Goal: Task Accomplishment & Management: Complete application form

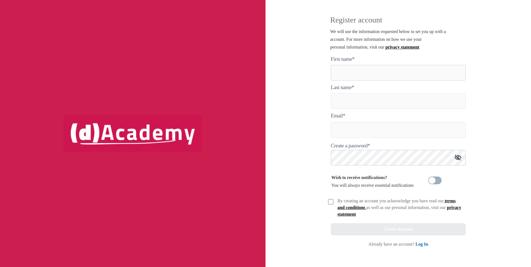
click at [377, 75] on here "text" at bounding box center [398, 73] width 135 height 16
type here "*******"
type input "*******"
type input "**********"
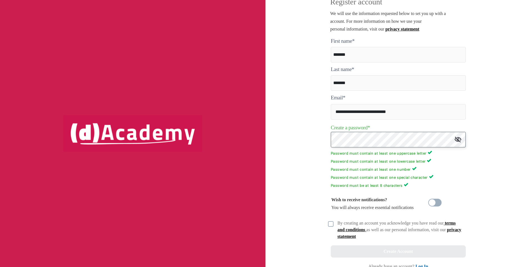
scroll to position [26, 0]
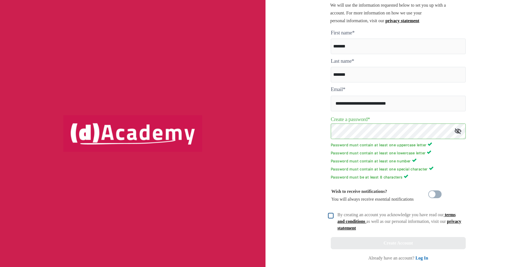
click at [332, 216] on img at bounding box center [331, 216] width 6 height 6
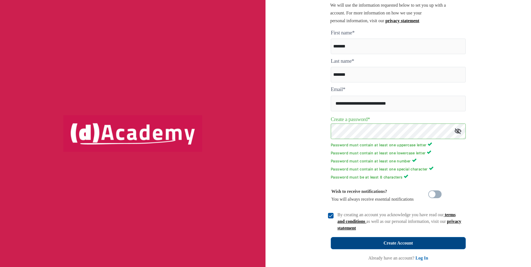
click at [428, 241] on button "Create Account" at bounding box center [398, 243] width 135 height 12
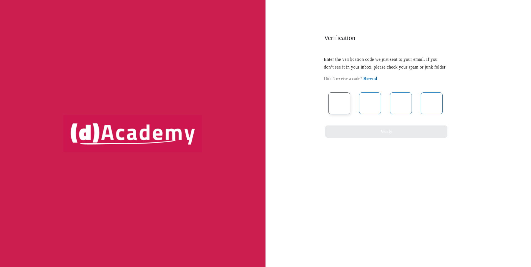
click at [336, 104] on input "text" at bounding box center [339, 104] width 22 height 22
type input "*"
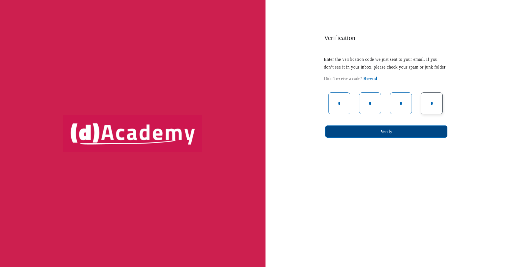
type input "*"
click at [402, 138] on button "Verify" at bounding box center [386, 132] width 122 height 12
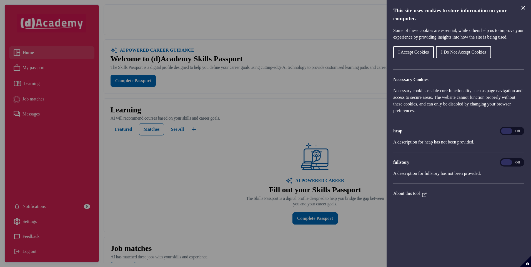
click at [471, 54] on span "I Do Not Accept Cookies" at bounding box center [463, 52] width 45 height 5
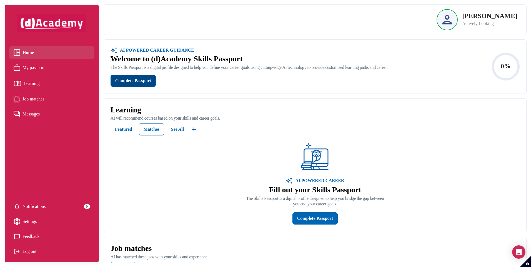
click at [141, 84] on div "Complete Passport" at bounding box center [133, 81] width 36 height 8
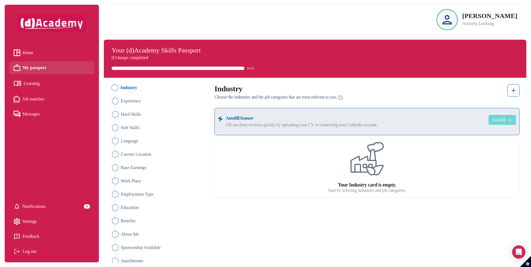
click at [499, 121] on button "Autofill" at bounding box center [503, 120] width 28 height 10
click at [501, 133] on link "Upload from CV" at bounding box center [494, 133] width 44 height 11
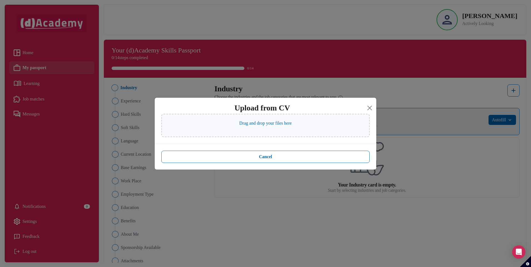
click at [260, 126] on p "Drag and drop your files here" at bounding box center [266, 123] width 53 height 7
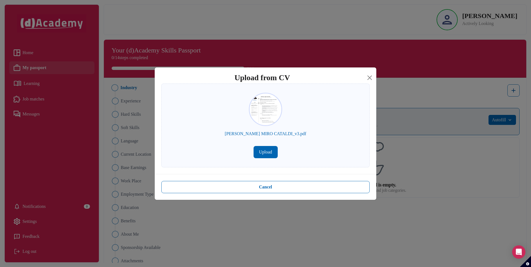
click at [268, 157] on button "Upload" at bounding box center [266, 152] width 24 height 12
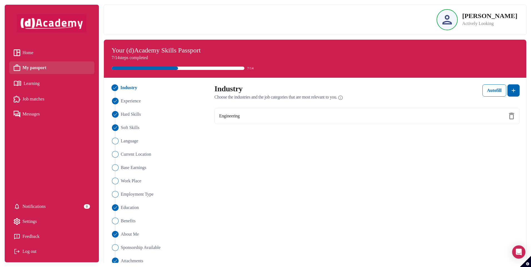
click at [236, 114] on label "Engineering" at bounding box center [229, 116] width 21 height 7
click at [233, 109] on div "Engineering" at bounding box center [366, 116] width 305 height 16
click at [232, 114] on label "Engineering" at bounding box center [229, 116] width 21 height 7
click at [131, 88] on span "Industry" at bounding box center [128, 87] width 17 height 7
click at [510, 94] on button at bounding box center [514, 90] width 12 height 12
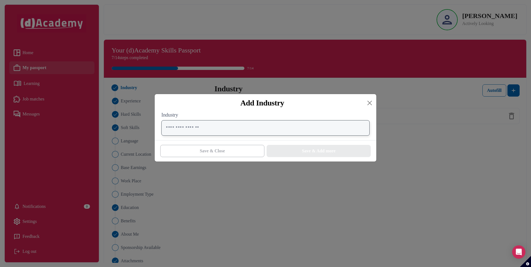
click at [217, 129] on input "text" at bounding box center [265, 128] width 208 height 16
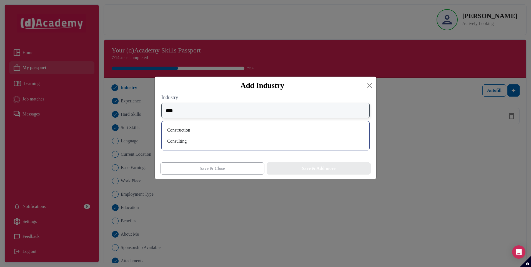
type input "****"
click at [214, 129] on div "Construction" at bounding box center [265, 130] width 199 height 9
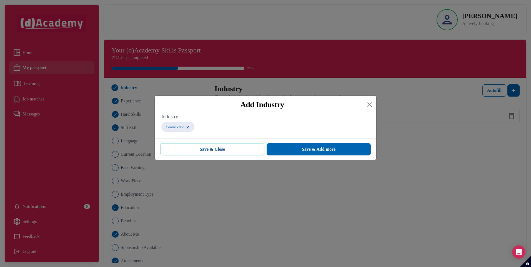
click at [241, 151] on button "Save & Close" at bounding box center [212, 149] width 104 height 12
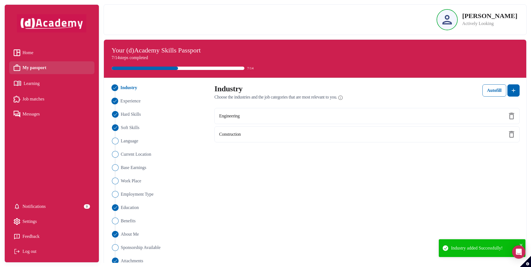
click at [129, 102] on span "Experience" at bounding box center [130, 101] width 20 height 7
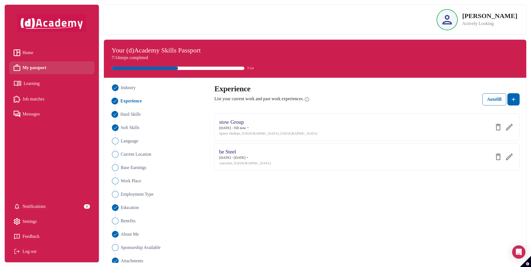
click at [133, 114] on span "Hard Skills" at bounding box center [130, 114] width 20 height 7
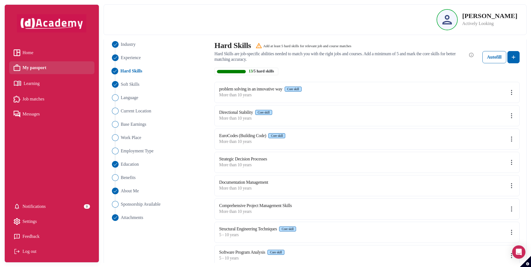
scroll to position [34, 0]
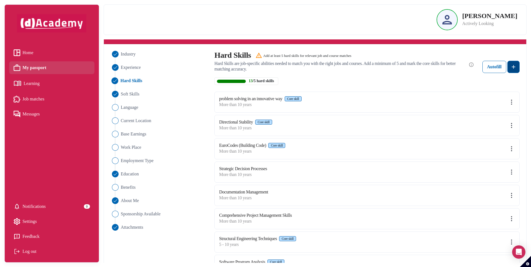
click at [516, 71] on button at bounding box center [514, 67] width 12 height 12
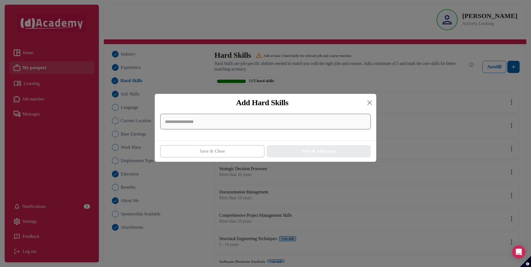
click at [225, 124] on input at bounding box center [265, 122] width 211 height 16
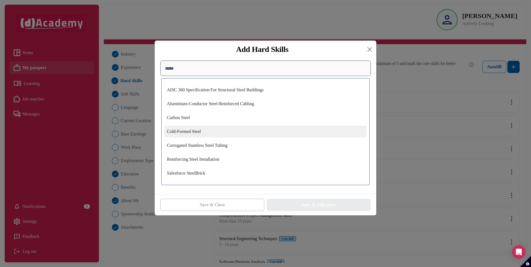
type input "*****"
click at [216, 133] on div "Cold-Formed Steel" at bounding box center [265, 132] width 202 height 12
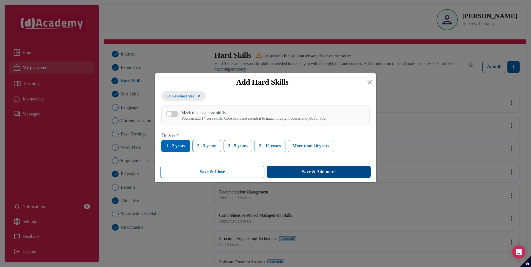
drag, startPoint x: 275, startPoint y: 149, endPoint x: 299, endPoint y: 175, distance: 35.2
click at [276, 149] on button "5 - 10 years" at bounding box center [270, 146] width 31 height 12
click at [302, 175] on div "Save & Add more" at bounding box center [319, 172] width 34 height 7
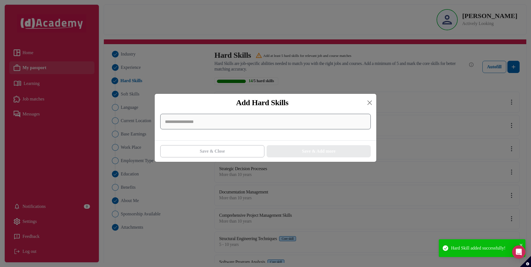
click at [203, 123] on input at bounding box center [265, 122] width 211 height 16
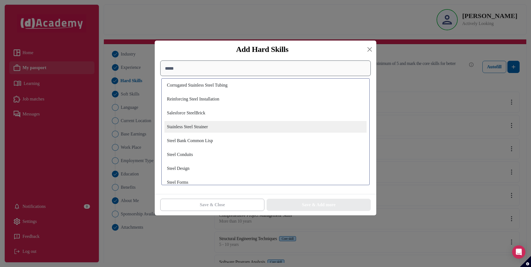
scroll to position [56, 0]
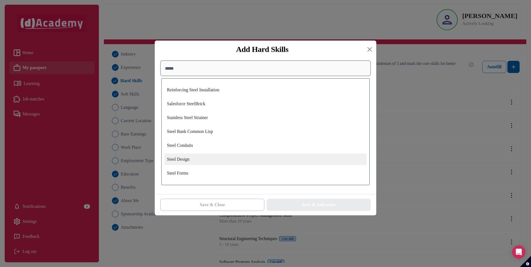
type input "*****"
click at [225, 162] on div "Steel Design" at bounding box center [265, 160] width 202 height 12
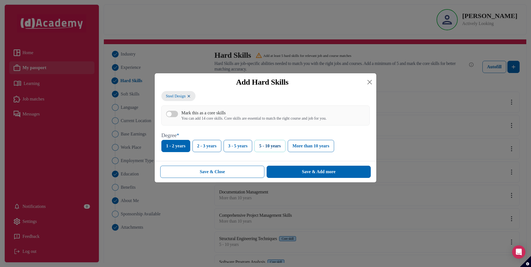
click at [280, 147] on button "5 - 10 years" at bounding box center [270, 146] width 31 height 12
drag, startPoint x: 305, startPoint y: 175, endPoint x: 308, endPoint y: 183, distance: 8.9
click at [305, 175] on div "Save & Add more" at bounding box center [319, 172] width 34 height 7
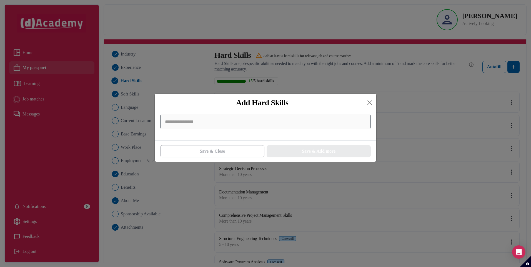
click at [221, 126] on input at bounding box center [265, 122] width 211 height 16
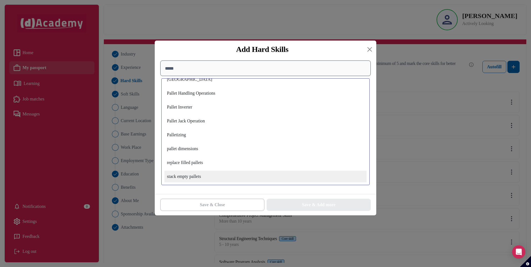
scroll to position [0, 0]
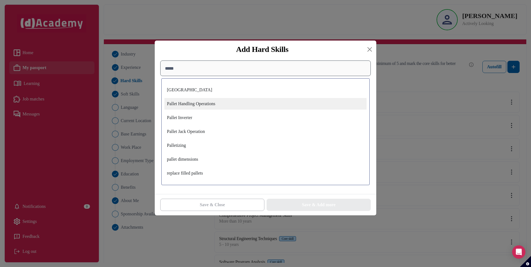
type input "*****"
click at [210, 108] on div "Pallet Handling Operations" at bounding box center [265, 104] width 202 height 12
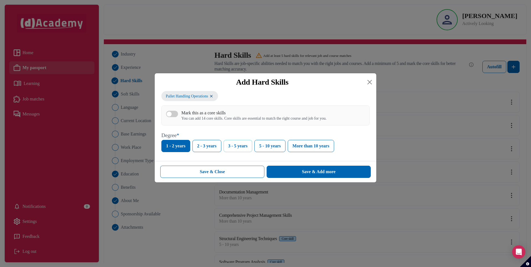
drag, startPoint x: 238, startPoint y: 148, endPoint x: 245, endPoint y: 159, distance: 13.3
click at [238, 147] on button "3 - 5 years" at bounding box center [238, 146] width 29 height 12
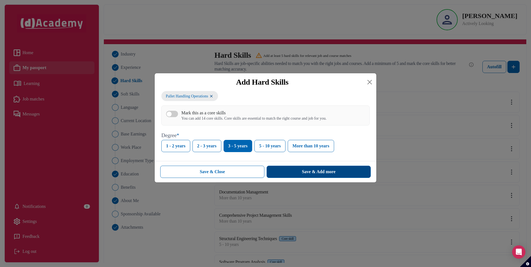
click at [280, 170] on button "Save & Add more" at bounding box center [319, 172] width 104 height 12
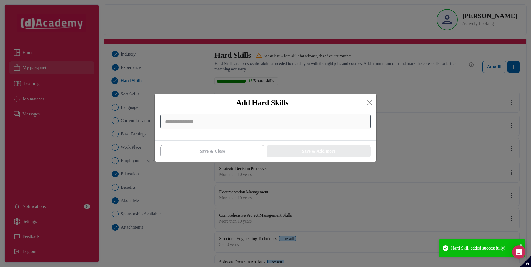
click at [205, 123] on input at bounding box center [265, 122] width 211 height 16
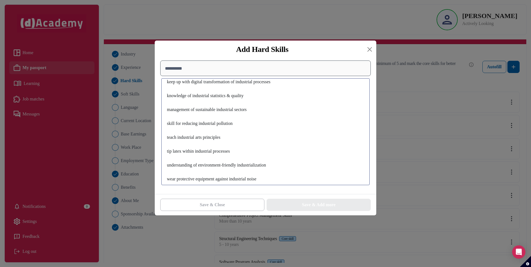
scroll to position [540, 0]
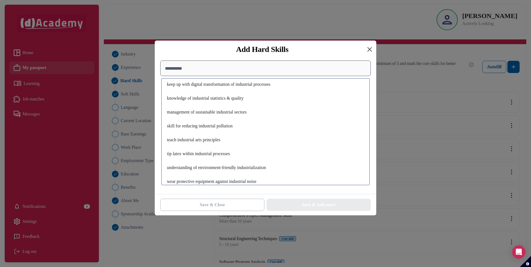
type input "**********"
drag, startPoint x: 368, startPoint y: 48, endPoint x: 343, endPoint y: 90, distance: 49.5
click at [368, 47] on button "Close" at bounding box center [369, 49] width 9 height 9
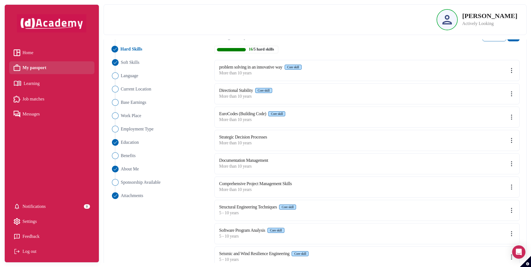
scroll to position [61, 0]
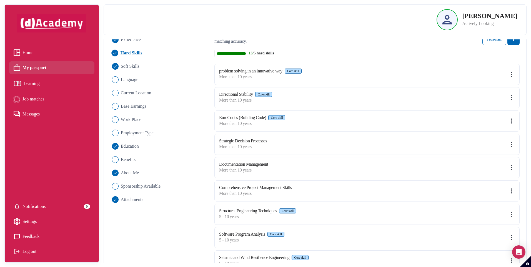
click at [244, 96] on label "Directional Stability" at bounding box center [236, 94] width 34 height 5
click at [513, 98] on img at bounding box center [511, 97] width 7 height 7
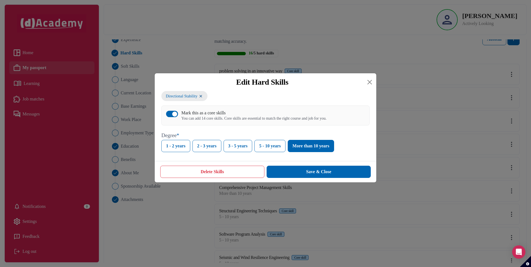
click at [175, 114] on div "button" at bounding box center [174, 114] width 5 height 5
click at [301, 170] on button "Save & Close" at bounding box center [319, 172] width 104 height 12
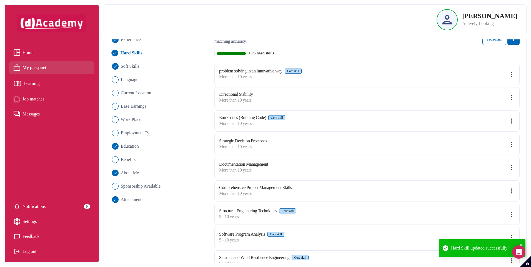
scroll to position [117, 0]
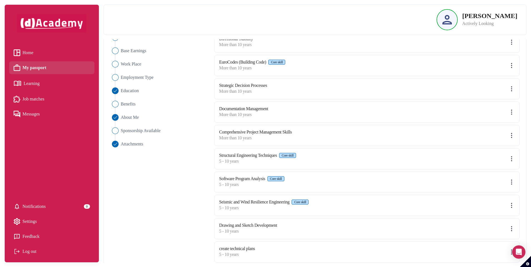
click at [513, 88] on img at bounding box center [511, 89] width 7 height 7
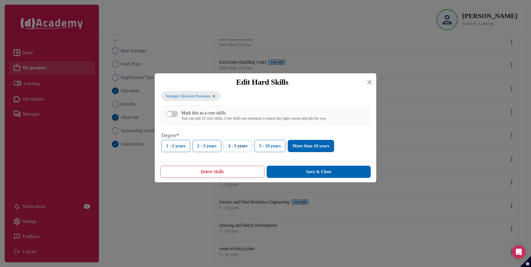
click at [241, 148] on button "3 - 5 years" at bounding box center [238, 146] width 29 height 12
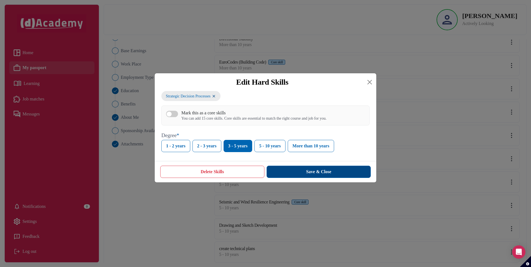
click at [298, 169] on button "Save & Close" at bounding box center [319, 172] width 104 height 12
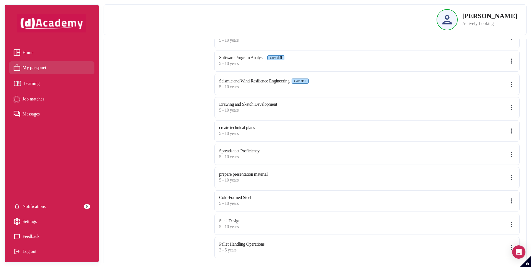
scroll to position [243, 0]
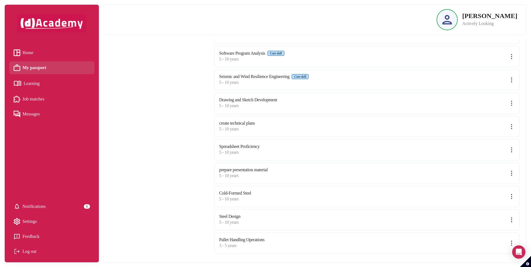
click at [512, 220] on img at bounding box center [511, 220] width 7 height 7
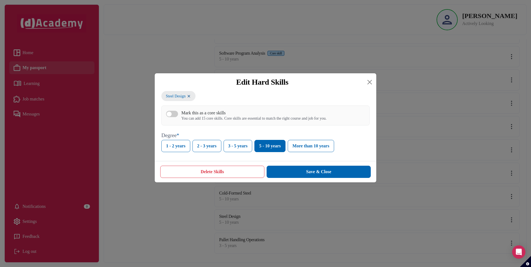
click at [174, 114] on button "Mark this as a core skills You can add 15 core skills. Core skills are essentia…" at bounding box center [172, 114] width 12 height 6
click at [312, 176] on button "Save & Close" at bounding box center [319, 172] width 104 height 12
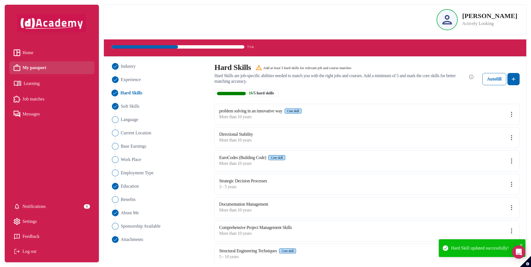
scroll to position [20, 0]
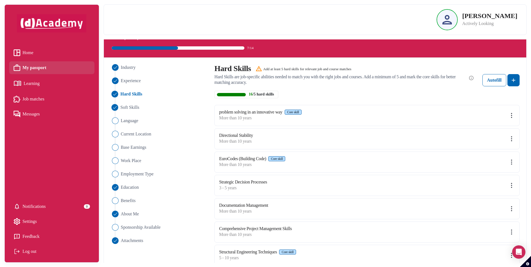
click at [134, 108] on span "Soft Skills" at bounding box center [129, 107] width 19 height 7
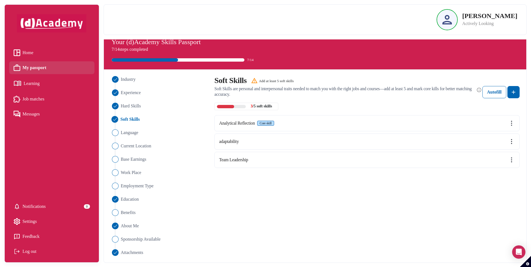
scroll to position [8, 0]
click at [516, 95] on img at bounding box center [513, 92] width 7 height 7
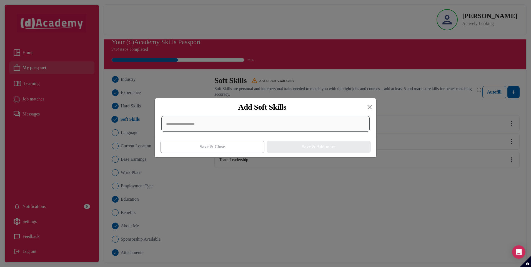
click at [291, 126] on div at bounding box center [265, 124] width 208 height 16
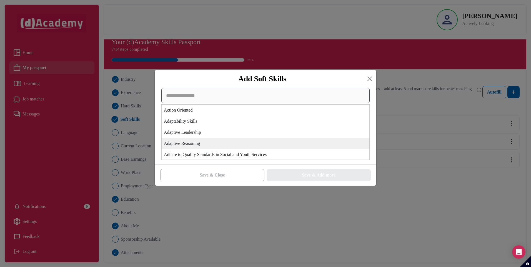
scroll to position [28, 0]
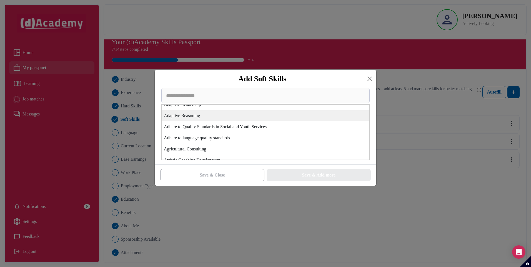
click at [229, 118] on div "Adaptive Reasoning" at bounding box center [266, 115] width 208 height 11
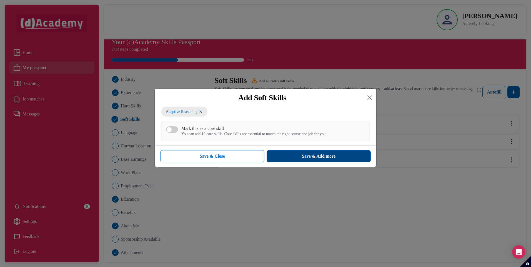
click at [295, 159] on button "Save & Add more" at bounding box center [319, 156] width 104 height 12
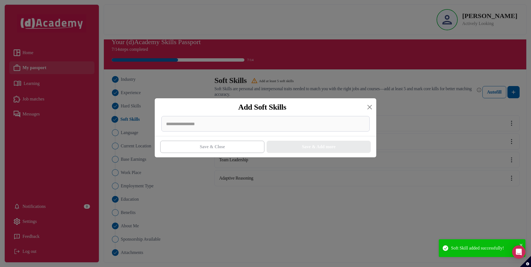
click at [221, 133] on div at bounding box center [266, 126] width 222 height 20
click at [220, 130] on div at bounding box center [265, 124] width 208 height 16
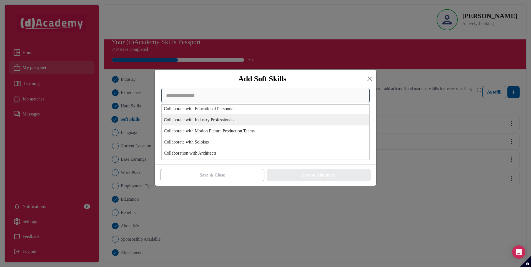
scroll to position [278, 0]
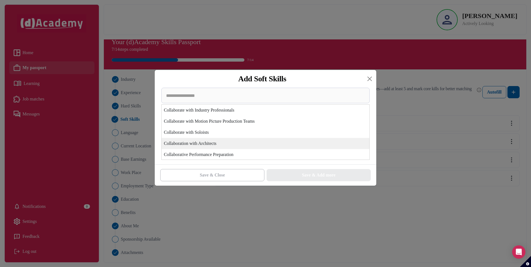
click at [243, 144] on div "Collaboration with Architects" at bounding box center [266, 143] width 208 height 11
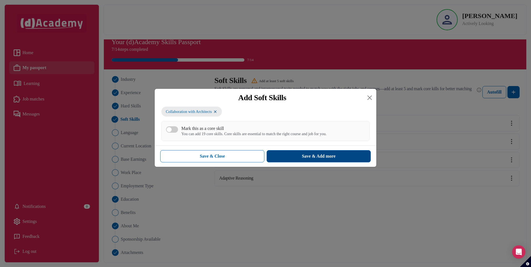
click at [294, 157] on button "Save & Add more" at bounding box center [319, 156] width 104 height 12
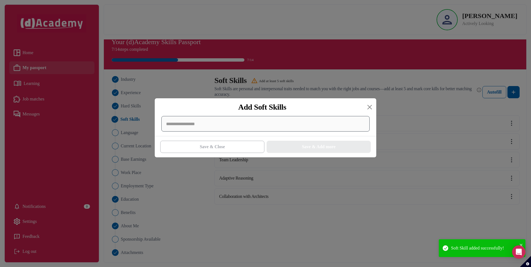
click at [281, 126] on div at bounding box center [265, 124] width 208 height 16
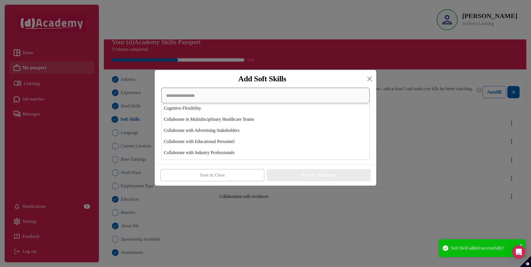
scroll to position [250, 0]
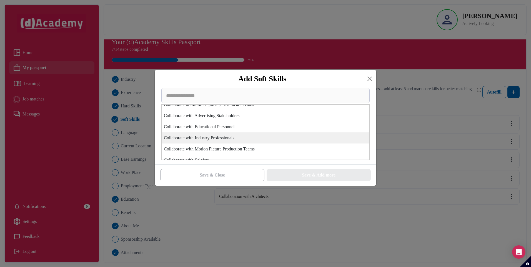
click at [266, 141] on div "Collaborate with Industry Professionals" at bounding box center [266, 138] width 208 height 11
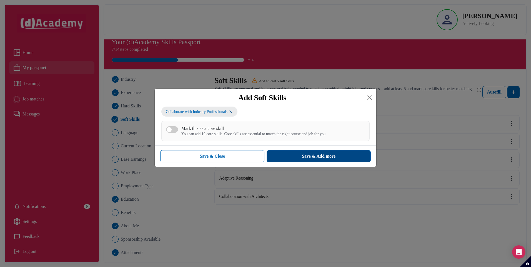
click at [305, 157] on div "Save & Add more" at bounding box center [319, 156] width 34 height 7
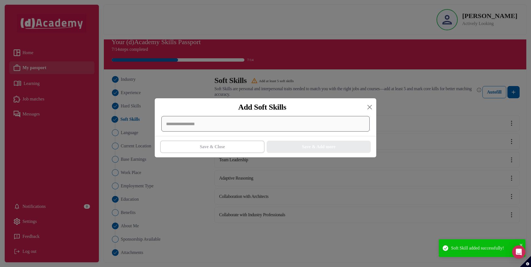
click at [219, 123] on div at bounding box center [265, 124] width 208 height 16
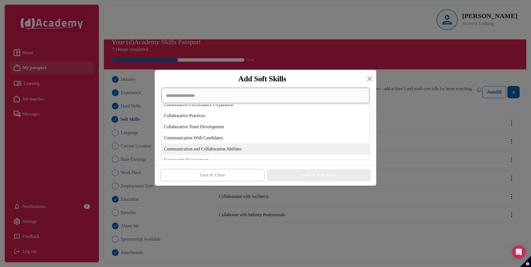
scroll to position [333, 0]
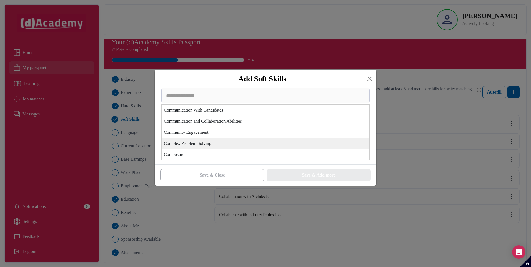
click at [260, 143] on div "Complex Problem Solving" at bounding box center [266, 143] width 208 height 11
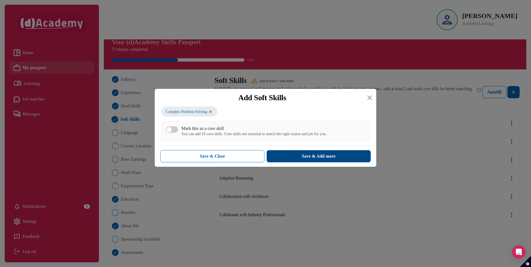
click at [290, 160] on button "Save & Add more" at bounding box center [319, 156] width 104 height 12
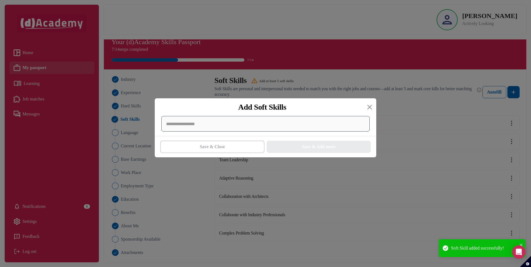
click at [245, 125] on div at bounding box center [265, 124] width 208 height 16
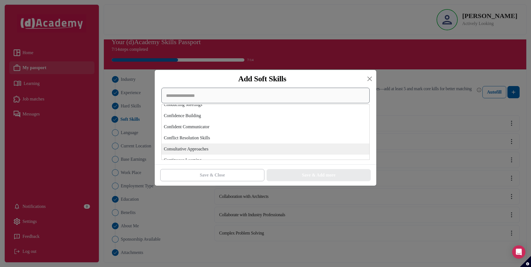
scroll to position [445, 0]
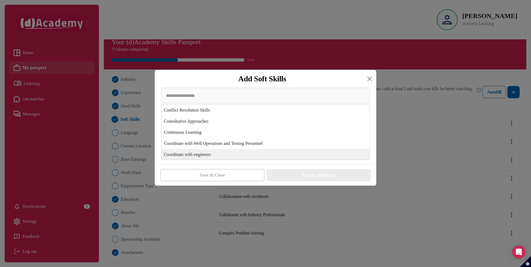
click at [237, 153] on div "Coordinate with engineers" at bounding box center [266, 154] width 208 height 11
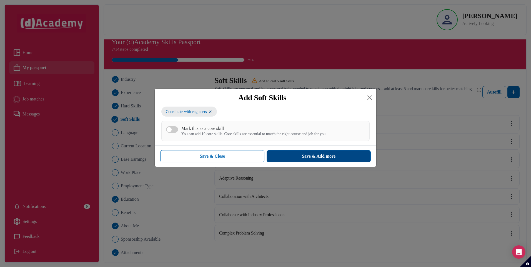
click at [293, 159] on button "Save & Add more" at bounding box center [319, 156] width 104 height 12
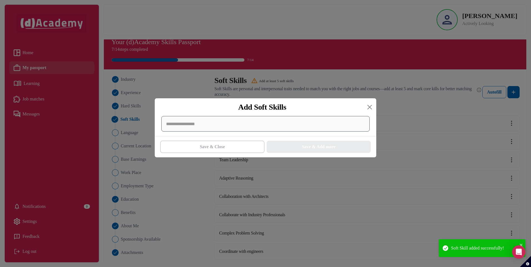
click at [276, 129] on div at bounding box center [265, 124] width 208 height 16
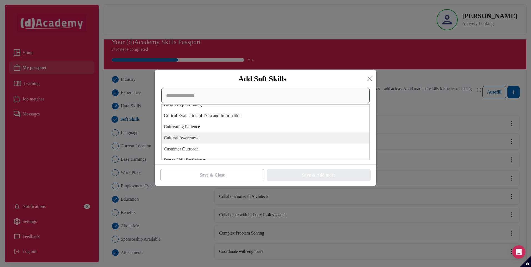
scroll to position [556, 0]
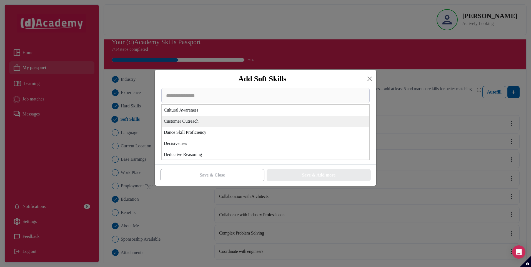
click at [268, 125] on div "Customer Outreach" at bounding box center [266, 121] width 208 height 11
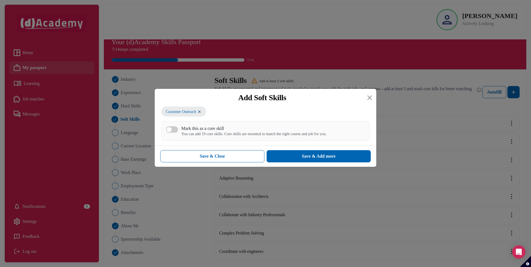
click at [295, 159] on button "Save & Add more" at bounding box center [319, 156] width 104 height 12
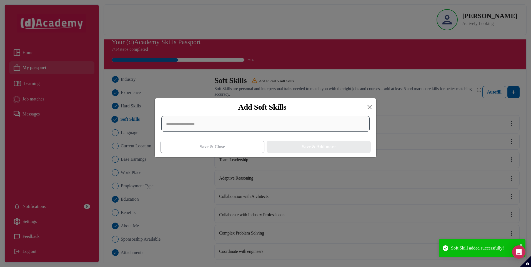
click at [289, 126] on div at bounding box center [265, 124] width 208 height 16
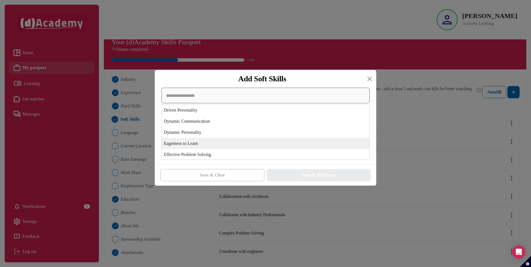
scroll to position [695, 0]
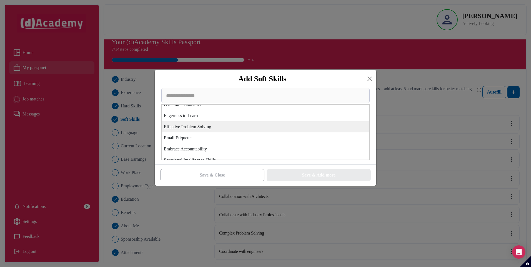
click at [273, 128] on div "Effective Problem Solving" at bounding box center [266, 126] width 208 height 11
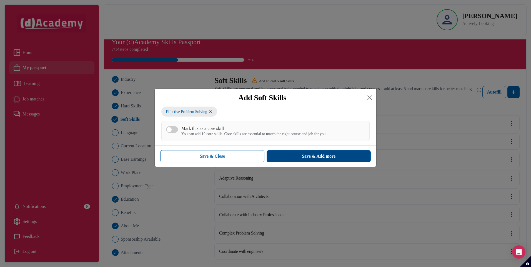
click at [307, 156] on div "Save & Add more" at bounding box center [319, 156] width 34 height 7
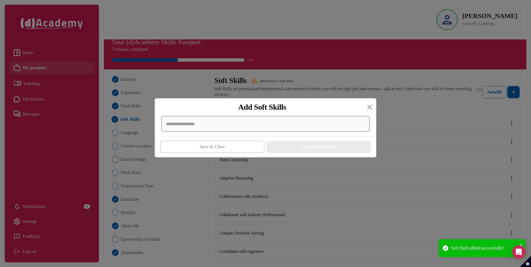
click at [260, 124] on div at bounding box center [265, 124] width 208 height 16
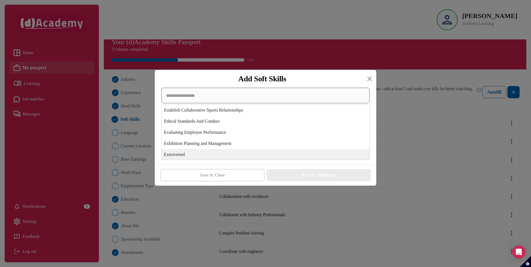
scroll to position [861, 0]
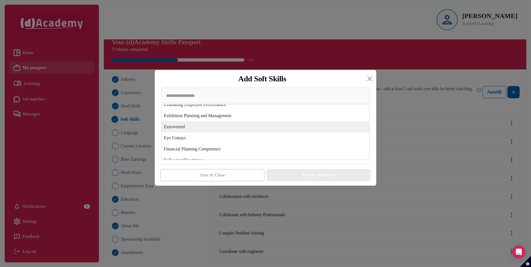
click at [267, 127] on div "Extroverted" at bounding box center [266, 126] width 208 height 11
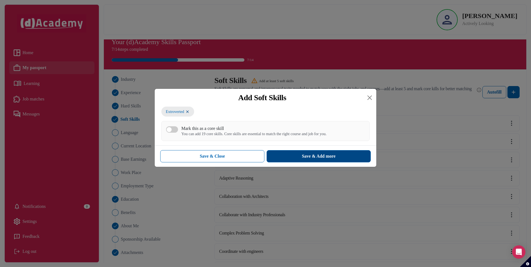
click at [305, 151] on button "Save & Add more" at bounding box center [319, 156] width 104 height 12
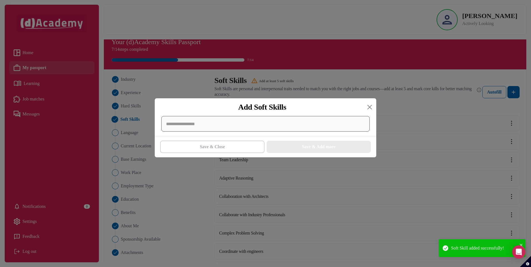
click at [271, 127] on div at bounding box center [265, 124] width 208 height 16
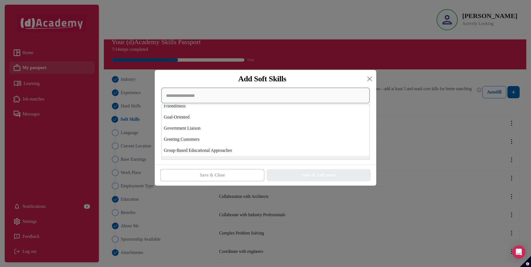
scroll to position [917, 0]
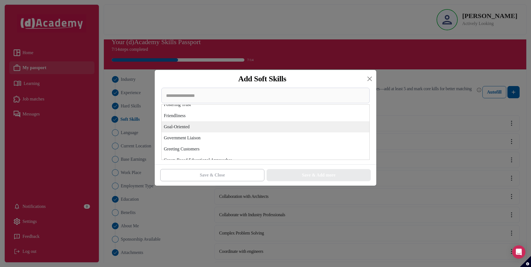
click at [271, 132] on div "Goal-Oriented" at bounding box center [266, 126] width 208 height 11
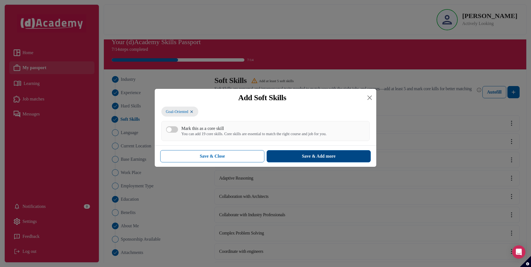
click at [310, 162] on button "Save & Add more" at bounding box center [319, 156] width 104 height 12
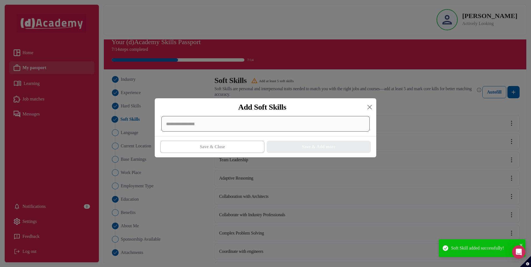
click at [250, 127] on div at bounding box center [265, 124] width 208 height 16
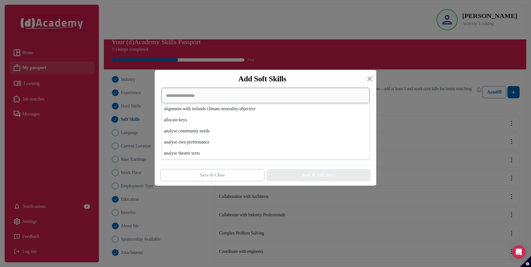
scroll to position [2806, 0]
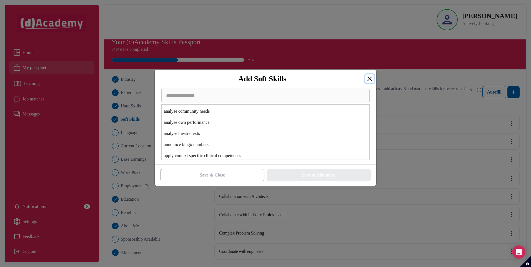
click at [370, 79] on button "Close" at bounding box center [369, 78] width 9 height 9
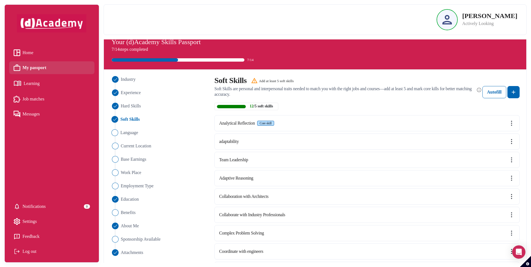
click at [131, 130] on span "Language" at bounding box center [129, 132] width 18 height 7
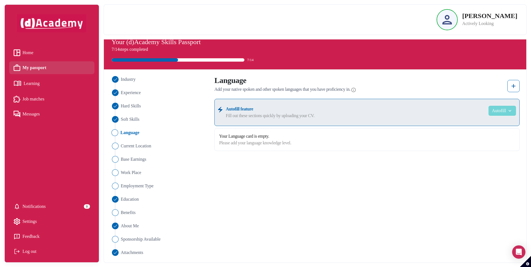
click at [507, 109] on img "button" at bounding box center [509, 111] width 7 height 6
click at [341, 134] on div "Your Language card is empty. Please add your language knowledge level." at bounding box center [366, 139] width 305 height 23
click at [499, 112] on button "Autofill" at bounding box center [503, 111] width 28 height 10
click at [492, 124] on link "Upload from CV" at bounding box center [494, 124] width 44 height 11
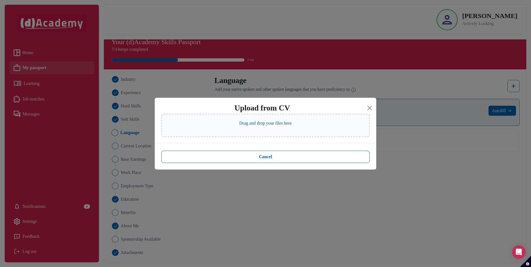
click at [258, 121] on p "Drag and drop your files here" at bounding box center [266, 123] width 53 height 7
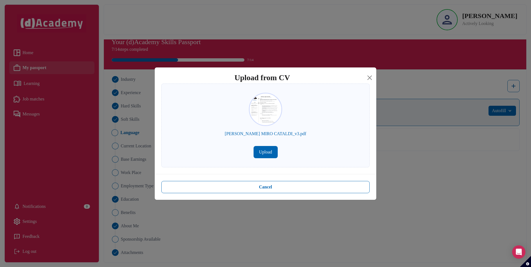
click at [260, 155] on button "Upload" at bounding box center [266, 152] width 24 height 12
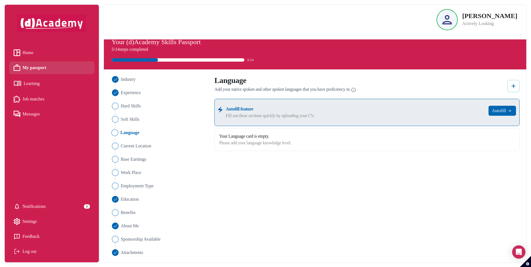
click at [515, 86] on img at bounding box center [513, 86] width 7 height 7
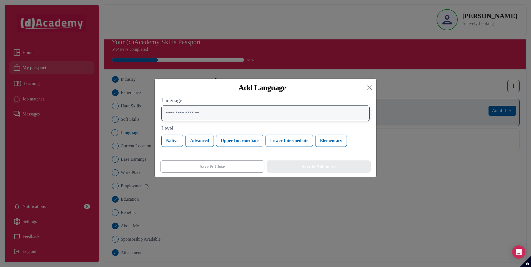
click at [219, 118] on input "text" at bounding box center [265, 114] width 208 height 16
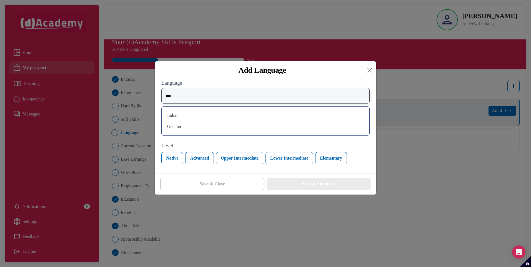
type input "***"
click at [175, 115] on div "Italian" at bounding box center [265, 115] width 199 height 9
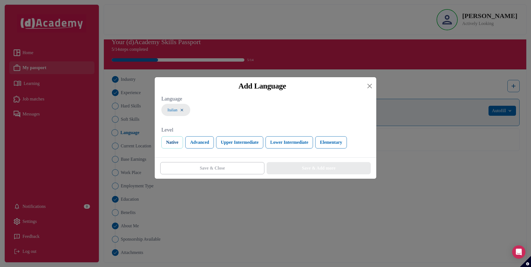
click at [176, 147] on button "Native" at bounding box center [172, 142] width 22 height 12
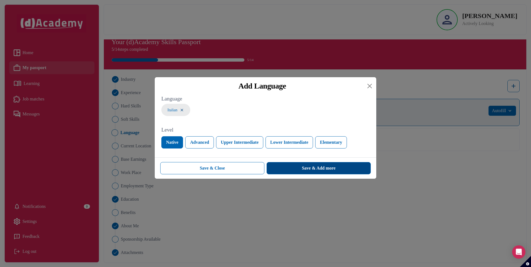
click at [308, 170] on div "Save & Add more" at bounding box center [319, 168] width 34 height 7
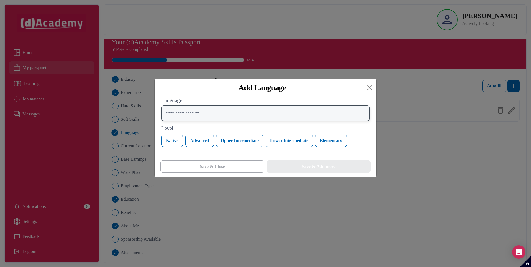
click at [211, 119] on input "text" at bounding box center [265, 114] width 208 height 16
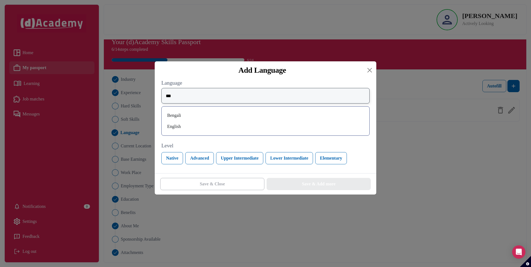
type input "***"
click at [206, 131] on div "English" at bounding box center [265, 126] width 199 height 9
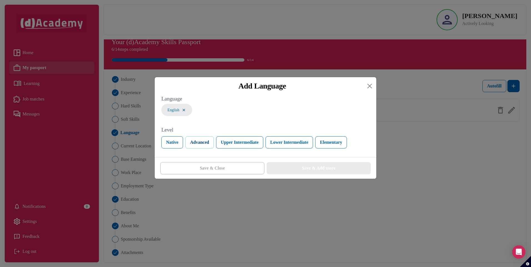
click at [201, 140] on button "Advanced" at bounding box center [199, 142] width 28 height 12
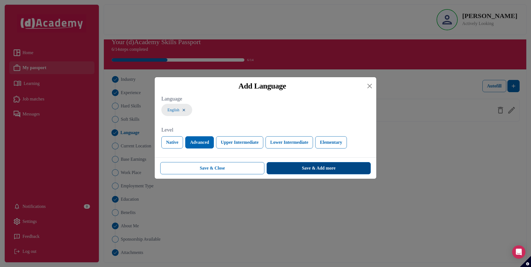
click at [297, 172] on button "Save & Add more" at bounding box center [319, 168] width 104 height 12
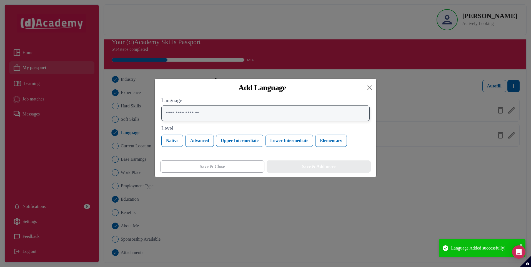
click at [217, 116] on input "text" at bounding box center [265, 114] width 208 height 16
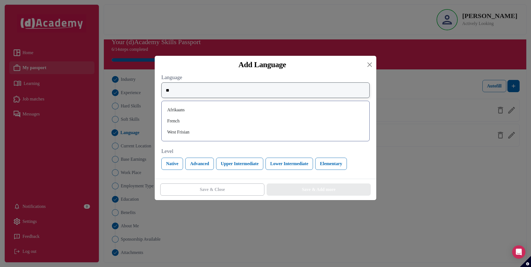
type input "**"
click at [214, 122] on div "French" at bounding box center [265, 121] width 199 height 9
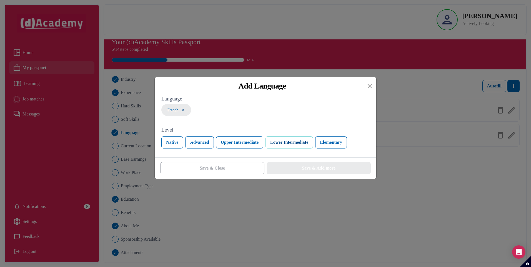
click at [292, 143] on button "Lower Intermediate" at bounding box center [290, 142] width 48 height 12
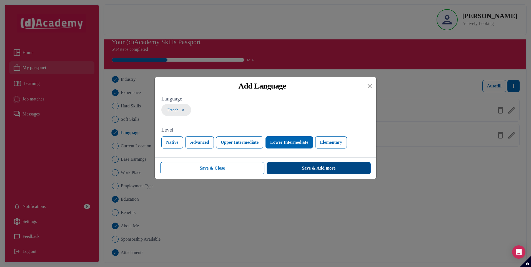
click at [302, 169] on div "Save & Add more" at bounding box center [319, 168] width 34 height 7
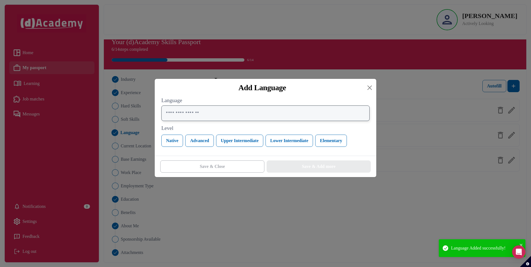
click at [233, 119] on input "text" at bounding box center [265, 114] width 208 height 16
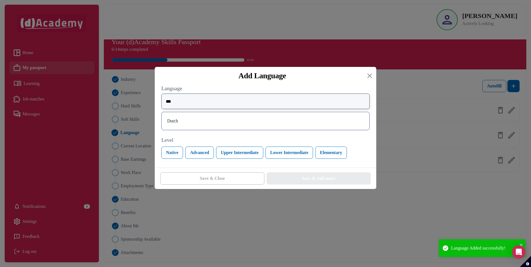
type input "****"
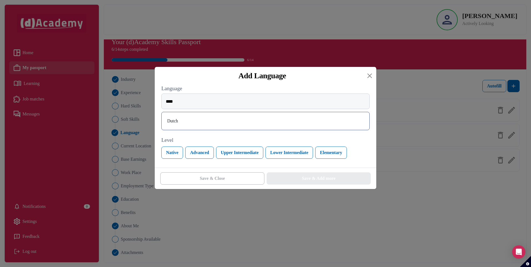
click at [232, 121] on div "Dutch" at bounding box center [265, 121] width 199 height 9
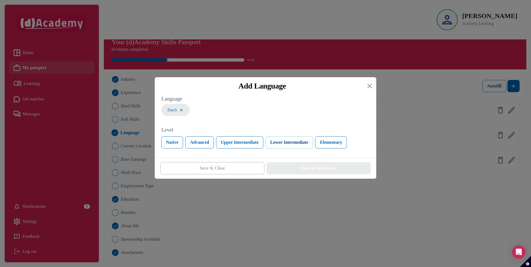
click at [285, 141] on button "Lower Intermediate" at bounding box center [290, 142] width 48 height 12
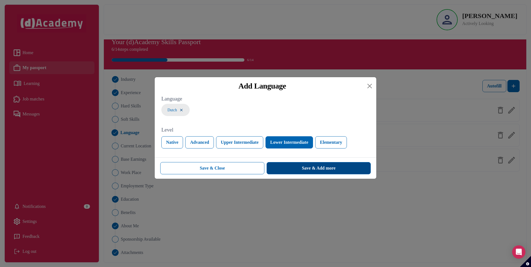
click at [312, 171] on div "Save & Add more" at bounding box center [319, 168] width 34 height 7
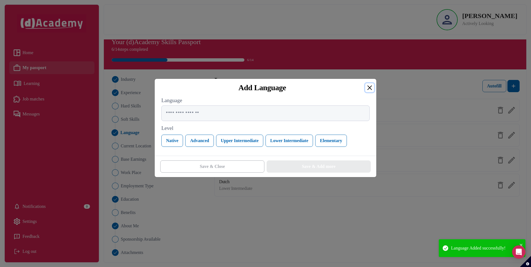
click at [371, 88] on button "Close" at bounding box center [369, 87] width 9 height 9
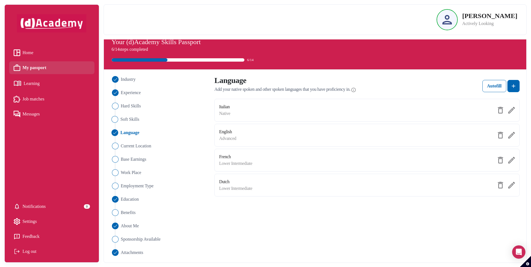
click at [131, 119] on span "Soft Skills" at bounding box center [129, 119] width 19 height 7
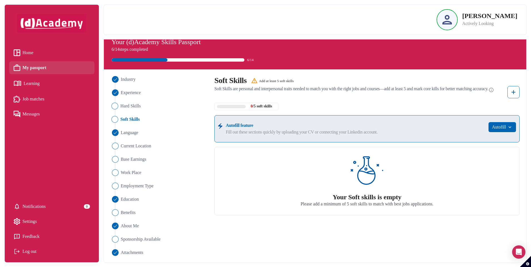
click at [134, 106] on span "Hard Skills" at bounding box center [130, 106] width 20 height 7
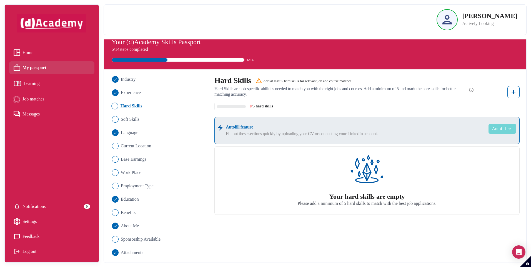
click at [492, 126] on button "Autofill" at bounding box center [503, 129] width 28 height 10
click at [484, 141] on link "Upload from CV" at bounding box center [494, 142] width 44 height 11
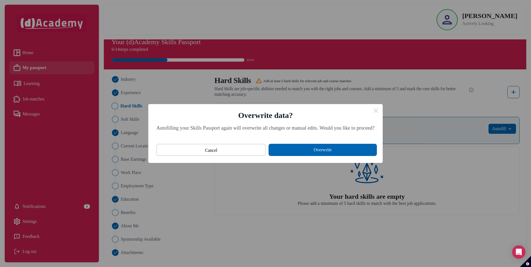
click at [218, 153] on button "Cancel" at bounding box center [210, 150] width 109 height 12
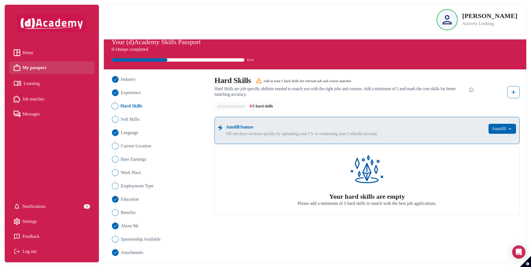
click at [302, 91] on span "Hard Skills are job-specific abilities needed to match you with the right jobs …" at bounding box center [341, 91] width 254 height 11
click at [262, 105] on span "/5 hard skills" at bounding box center [262, 106] width 21 height 5
click at [281, 81] on div "Add at least 5 hard skills for relevant job and course matches" at bounding box center [307, 81] width 88 height 6
click at [138, 122] on span "Soft Skills" at bounding box center [129, 119] width 19 height 7
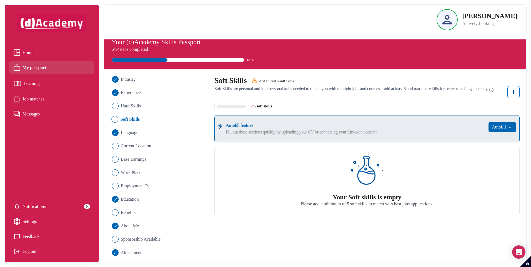
click at [136, 114] on ul "Industry Experience Hard Skills Soft Skills Language Current Location Base Earn…" at bounding box center [159, 166] width 97 height 180
click at [135, 105] on span "Hard Skills" at bounding box center [130, 106] width 20 height 7
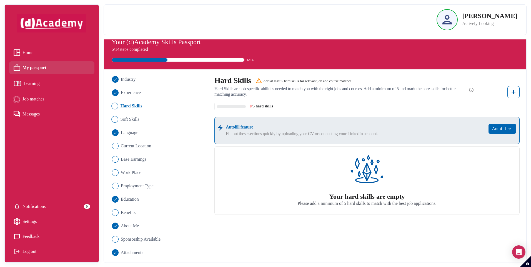
click at [136, 116] on span "Soft Skills" at bounding box center [129, 119] width 19 height 7
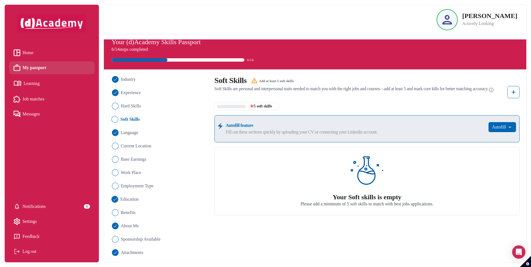
click at [131, 198] on span "Education" at bounding box center [129, 199] width 18 height 7
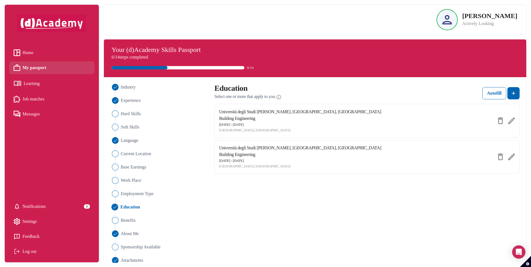
scroll to position [0, 0]
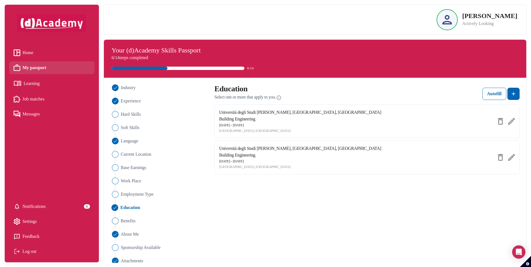
click at [67, 81] on link "Learning" at bounding box center [52, 84] width 76 height 10
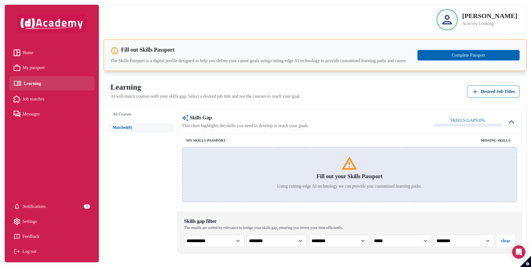
click at [66, 67] on link "My passport" at bounding box center [52, 68] width 76 height 8
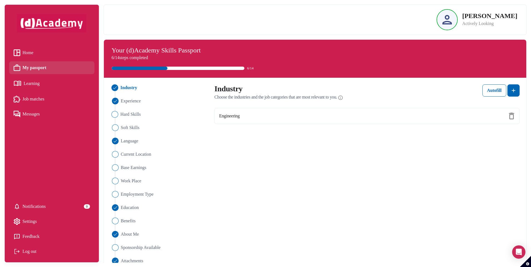
click at [133, 113] on span "Hard Skills" at bounding box center [130, 114] width 20 height 7
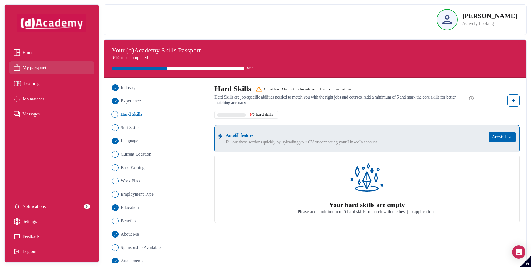
click at [255, 117] on span "/5 hard skills" at bounding box center [262, 115] width 21 height 5
click at [506, 135] on img "button" at bounding box center [509, 137] width 7 height 6
click at [501, 134] on button "Autofill" at bounding box center [503, 137] width 28 height 10
click at [514, 104] on img at bounding box center [513, 100] width 7 height 7
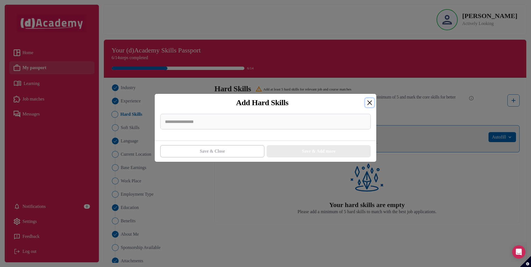
click at [371, 102] on button "Close" at bounding box center [369, 102] width 9 height 9
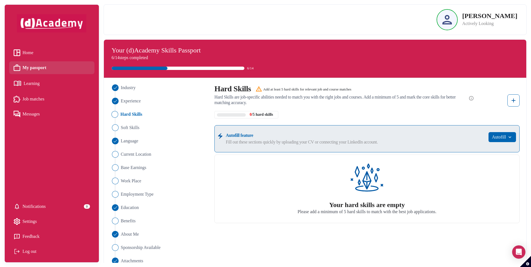
click at [496, 131] on div "Autofill feature Fill out these sections quickly by uploading your CV or connec…" at bounding box center [366, 138] width 305 height 27
click at [495, 138] on button "Autofill" at bounding box center [503, 137] width 28 height 10
click at [493, 152] on link "Upload from CV" at bounding box center [494, 150] width 44 height 11
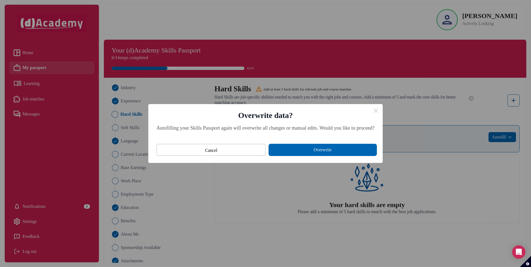
click at [304, 151] on button "Overwrite" at bounding box center [323, 150] width 108 height 12
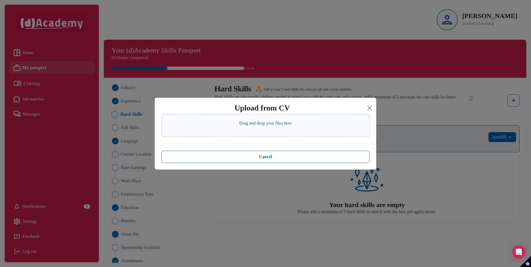
click at [265, 121] on p "Drag and drop your files here" at bounding box center [266, 123] width 53 height 7
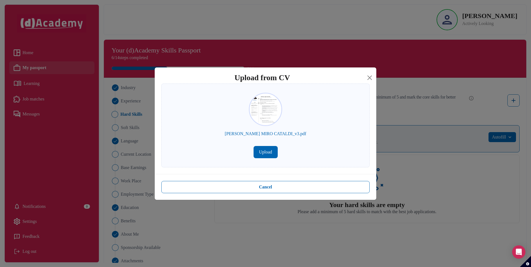
click at [277, 153] on button "Upload" at bounding box center [266, 152] width 24 height 12
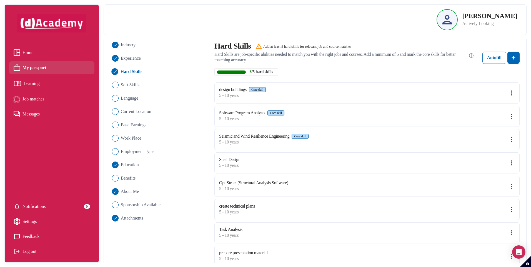
scroll to position [56, 0]
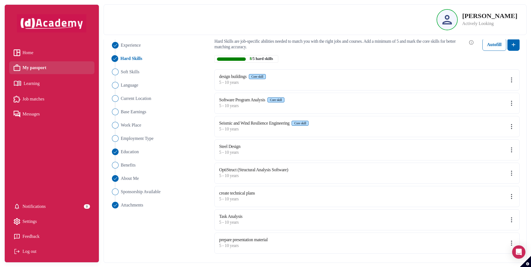
click at [509, 149] on img at bounding box center [511, 150] width 7 height 7
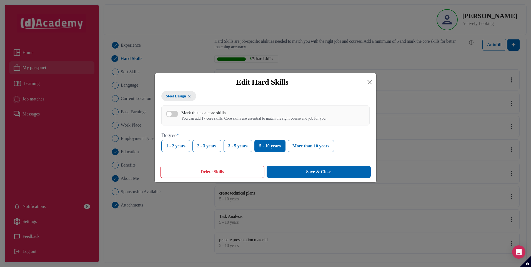
click at [170, 116] on div "button" at bounding box center [169, 114] width 5 height 5
click at [318, 171] on button "Save & Close" at bounding box center [319, 172] width 104 height 12
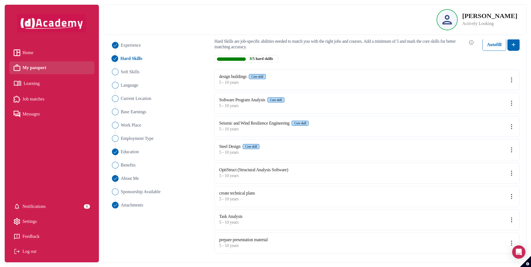
click at [510, 175] on img at bounding box center [511, 173] width 7 height 7
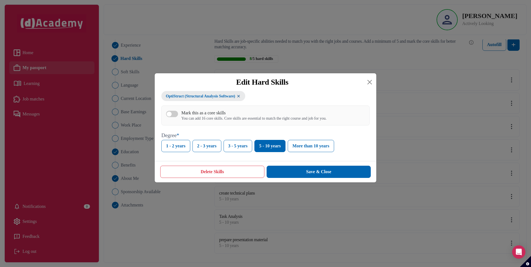
click at [219, 174] on button "Delete Skills" at bounding box center [212, 172] width 104 height 12
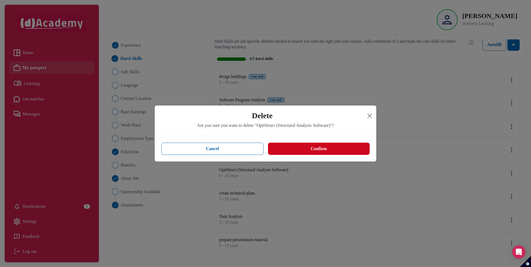
click at [332, 149] on button "Confirm" at bounding box center [319, 149] width 102 height 12
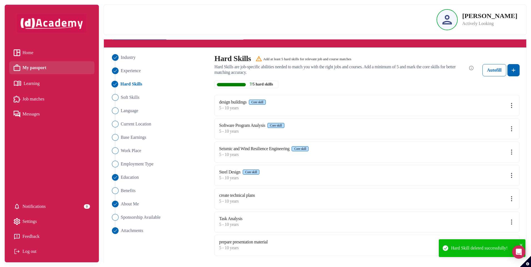
scroll to position [33, 0]
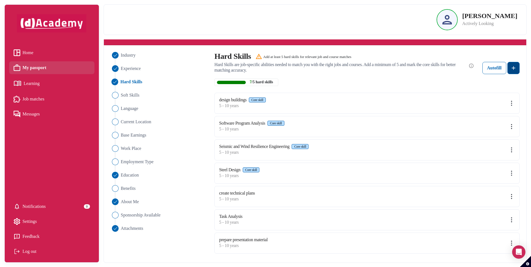
click at [516, 72] on button at bounding box center [514, 68] width 12 height 12
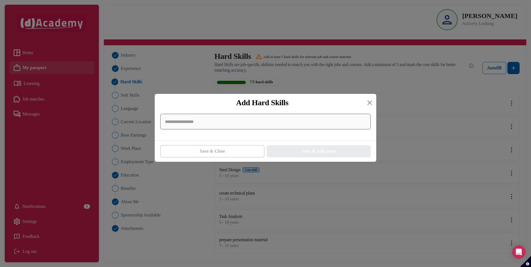
click at [239, 123] on input at bounding box center [265, 122] width 211 height 16
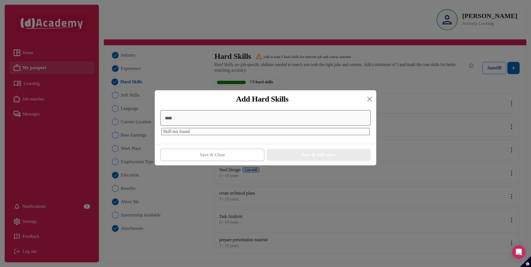
scroll to position [0, 0]
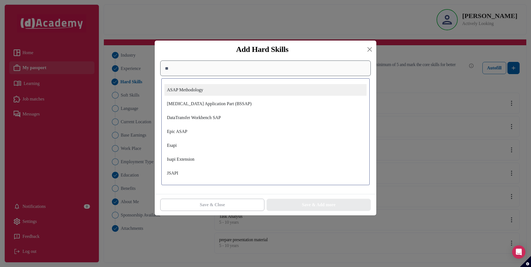
type input "*"
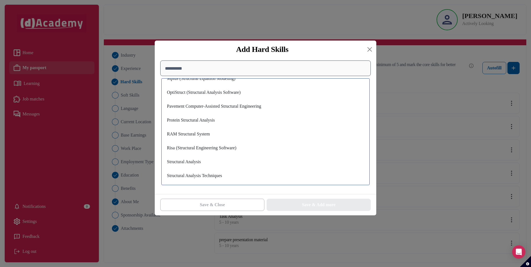
scroll to position [111, 0]
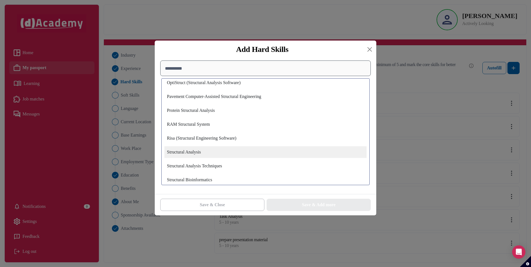
type input "**********"
click at [240, 153] on div "Structural Analysis" at bounding box center [265, 152] width 202 height 12
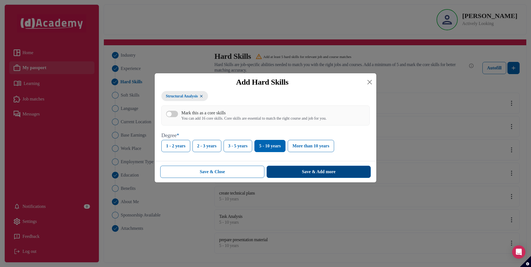
click at [306, 173] on div "Save & Add more" at bounding box center [319, 172] width 34 height 7
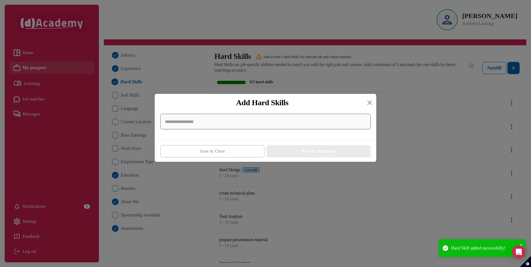
click at [203, 125] on input at bounding box center [265, 122] width 211 height 16
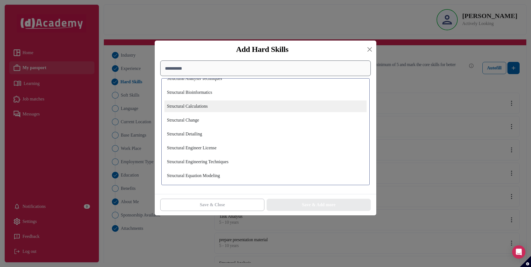
scroll to position [194, 0]
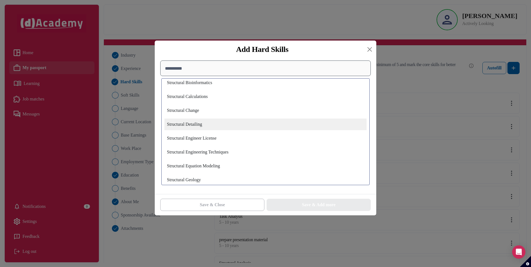
type input "**********"
click at [256, 127] on div "Structural Detailing" at bounding box center [265, 125] width 202 height 12
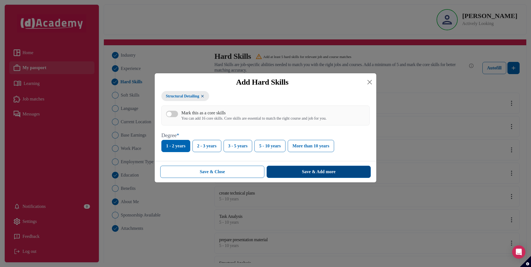
click at [307, 170] on div "Save & Add more" at bounding box center [319, 172] width 34 height 7
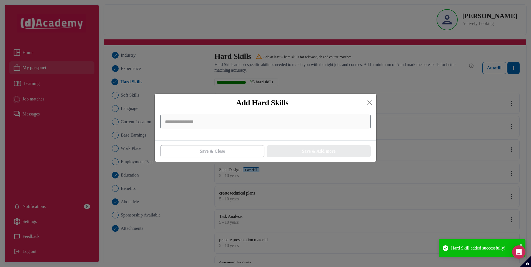
click at [238, 123] on input at bounding box center [265, 122] width 211 height 16
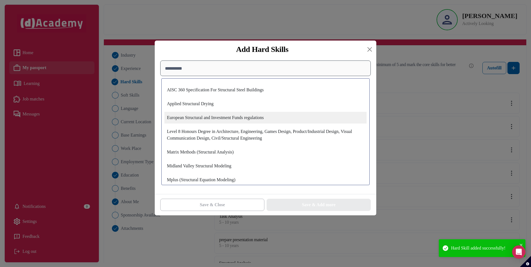
type input "**********"
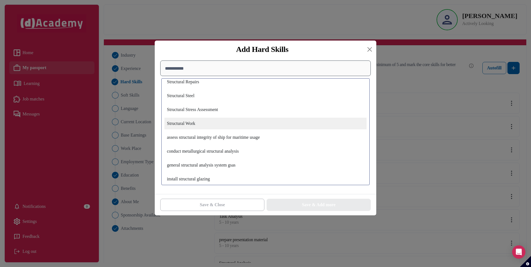
scroll to position [387, 0]
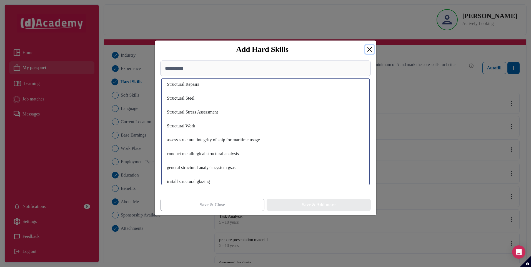
click at [369, 51] on button "Close" at bounding box center [369, 49] width 9 height 9
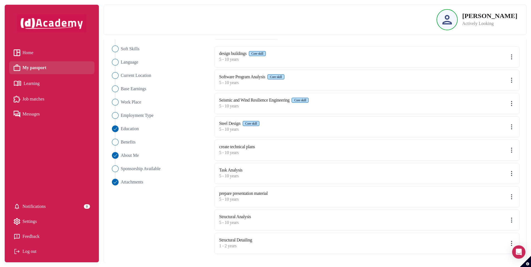
scroll to position [79, 0]
click at [512, 221] on img at bounding box center [511, 220] width 7 height 7
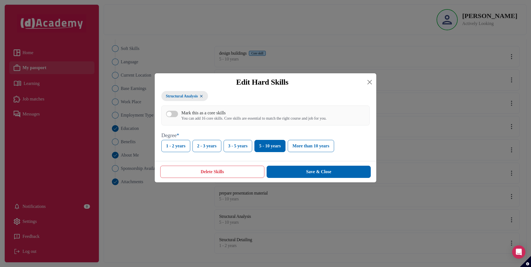
click at [174, 113] on button "Mark this as a core skills You can add 16 core skills. Core skills are essentia…" at bounding box center [172, 114] width 12 height 6
click at [315, 171] on button "Save & Close" at bounding box center [319, 172] width 104 height 12
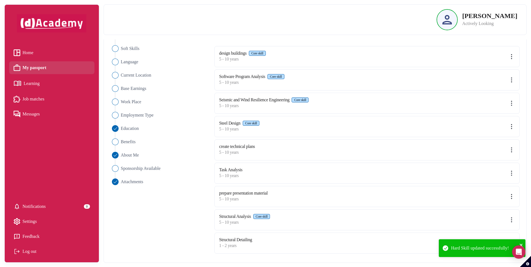
click at [522, 243] on button "close" at bounding box center [522, 245] width 4 height 7
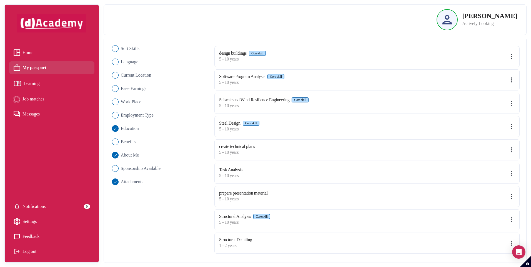
click at [509, 243] on div "Hard Skill updated successfully!" at bounding box center [482, 250] width 89 height 24
click at [442, 243] on div "Structural Detailing 1 - 2 years" at bounding box center [366, 243] width 305 height 21
click at [234, 240] on label "Structural Detailing" at bounding box center [235, 240] width 33 height 5
click at [512, 243] on img at bounding box center [511, 243] width 7 height 7
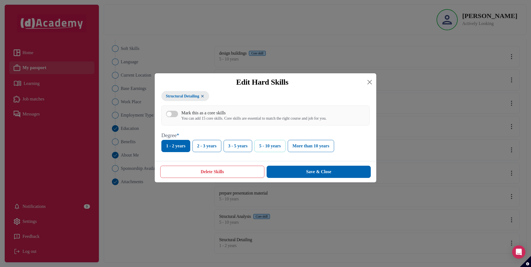
drag, startPoint x: 269, startPoint y: 148, endPoint x: 283, endPoint y: 160, distance: 18.7
click at [270, 148] on button "5 - 10 years" at bounding box center [270, 146] width 31 height 12
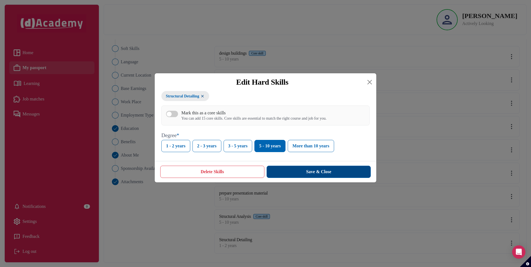
click at [301, 173] on button "Save & Close" at bounding box center [319, 172] width 104 height 12
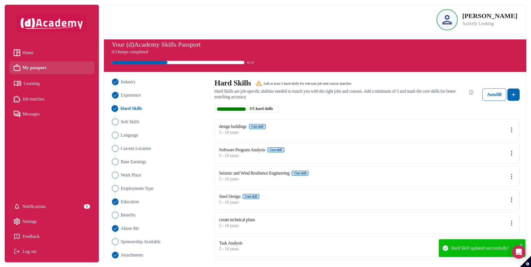
scroll to position [0, 0]
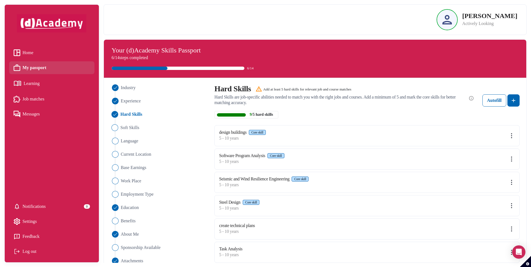
click at [128, 126] on span "Soft Skills" at bounding box center [129, 127] width 19 height 7
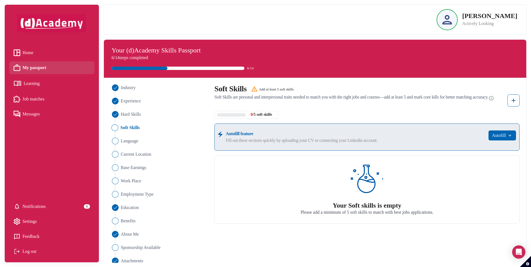
click at [377, 204] on div "Your Soft skills is empty" at bounding box center [367, 206] width 133 height 8
click at [516, 103] on img at bounding box center [513, 100] width 7 height 7
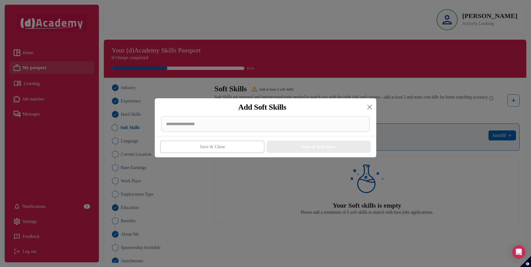
click at [231, 133] on div at bounding box center [266, 126] width 222 height 20
click at [229, 129] on div at bounding box center [265, 124] width 208 height 16
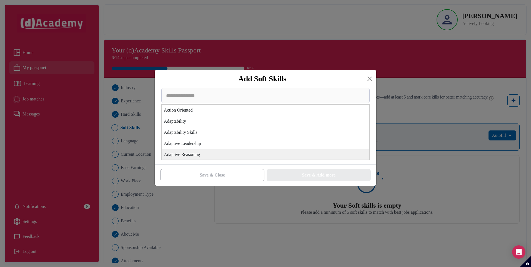
click at [223, 154] on div "Adaptive Reasoning" at bounding box center [266, 154] width 208 height 11
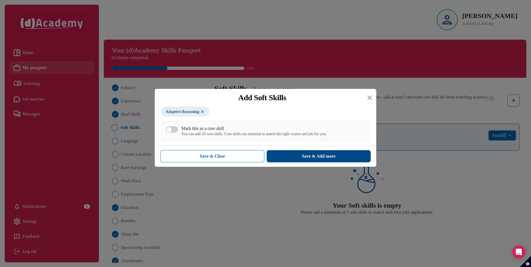
click at [288, 154] on button "Save & Add more" at bounding box center [319, 156] width 104 height 12
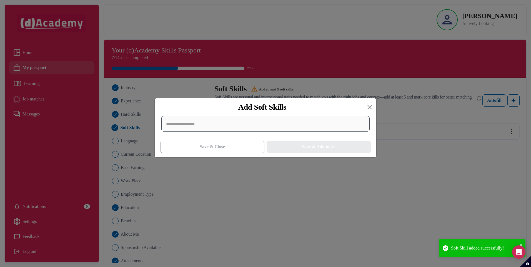
click at [220, 126] on div at bounding box center [265, 124] width 208 height 16
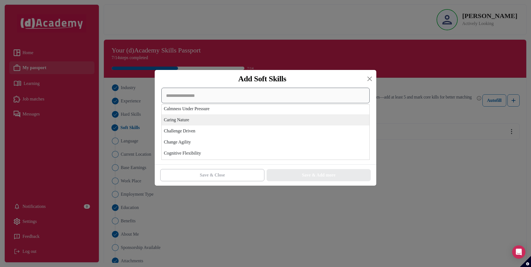
scroll to position [222, 0]
click at [226, 124] on div "Challenge Driven" at bounding box center [266, 121] width 208 height 11
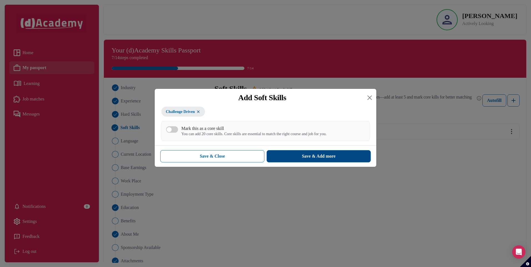
click at [300, 156] on button "Save & Add more" at bounding box center [319, 156] width 104 height 12
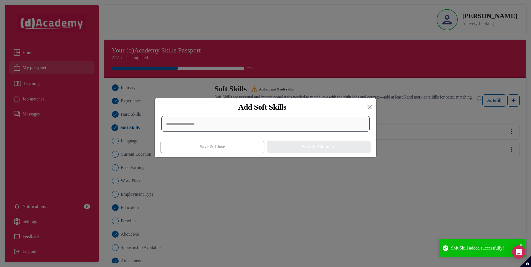
click at [220, 129] on div at bounding box center [265, 124] width 208 height 16
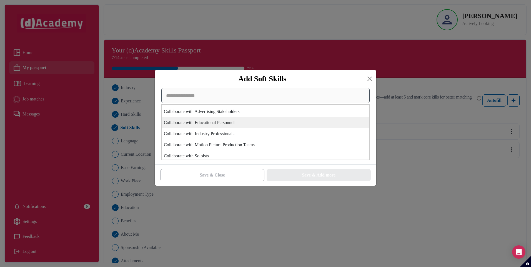
scroll to position [278, 0]
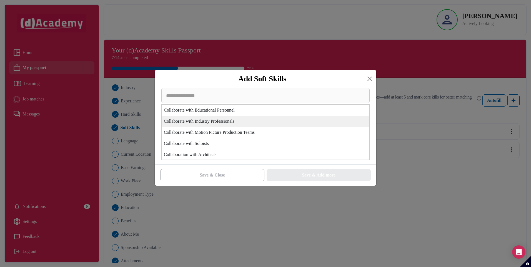
click at [238, 125] on div "Collaborate with Industry Professionals" at bounding box center [266, 121] width 208 height 11
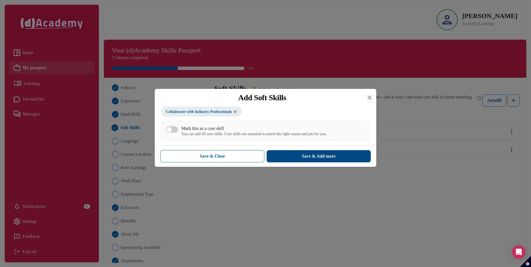
click at [297, 155] on button "Save & Add more" at bounding box center [319, 156] width 104 height 12
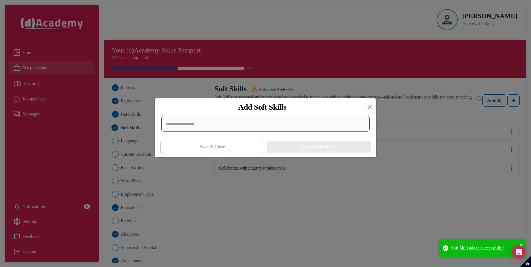
click at [230, 128] on div at bounding box center [265, 124] width 208 height 16
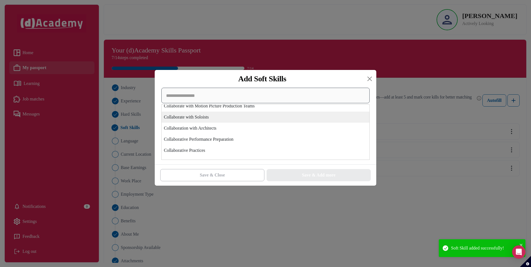
scroll to position [306, 0]
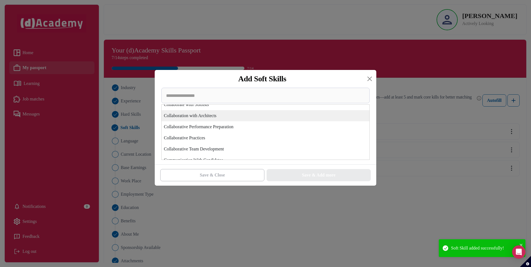
click at [232, 119] on div "Collaboration with Architects" at bounding box center [266, 115] width 208 height 11
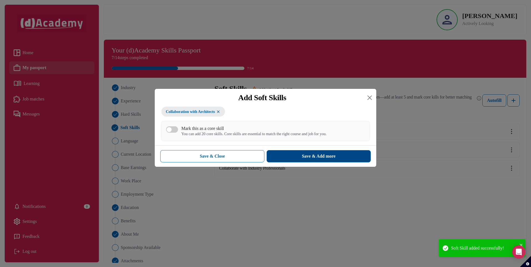
click at [300, 159] on button "Save & Add more" at bounding box center [319, 156] width 104 height 12
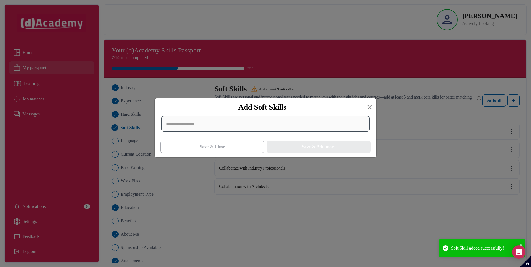
click at [244, 128] on div at bounding box center [265, 124] width 208 height 16
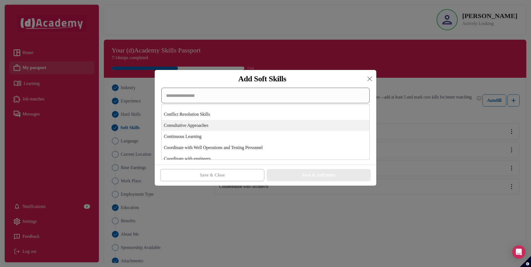
scroll to position [472, 0]
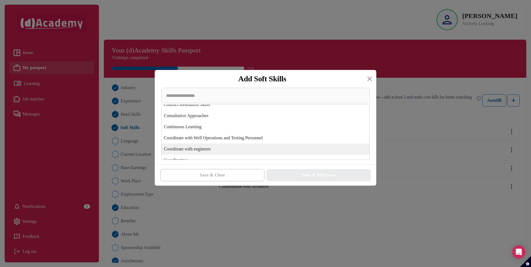
click at [241, 149] on div "Coordinate with engineers" at bounding box center [266, 149] width 208 height 11
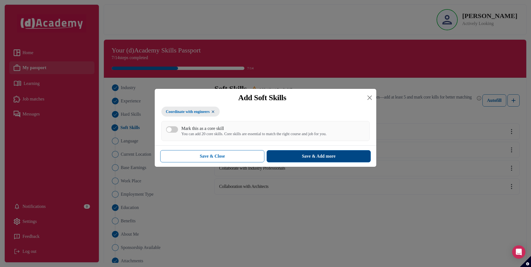
click at [298, 156] on button "Save & Add more" at bounding box center [319, 156] width 104 height 12
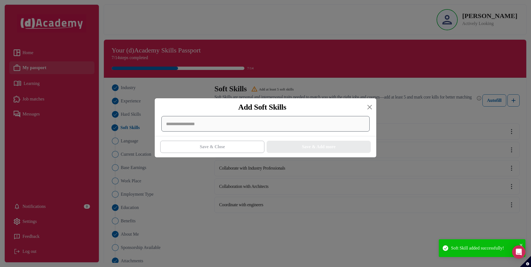
click at [245, 130] on div at bounding box center [265, 124] width 208 height 16
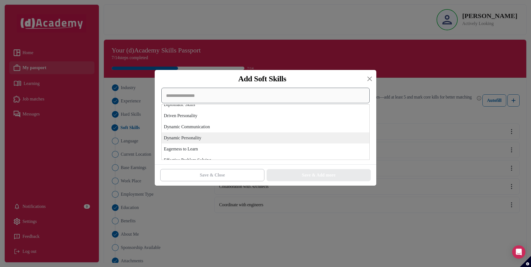
scroll to position [722, 0]
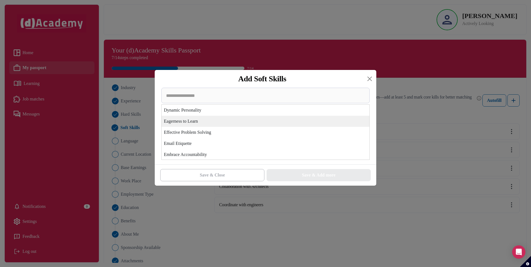
click at [236, 126] on div "Eagerness to Learn" at bounding box center [266, 121] width 208 height 11
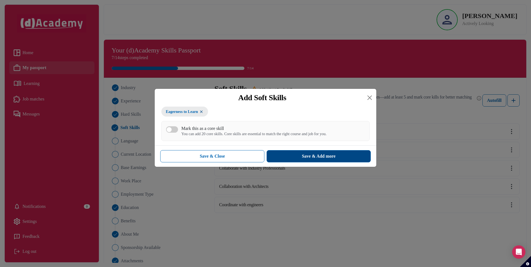
click at [283, 154] on button "Save & Add more" at bounding box center [319, 156] width 104 height 12
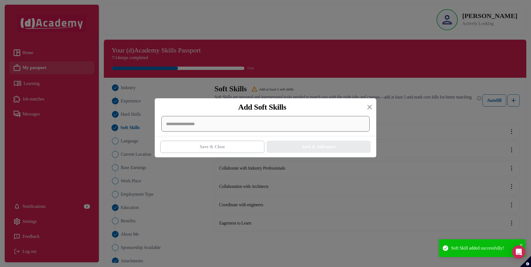
click at [238, 131] on div at bounding box center [265, 124] width 208 height 16
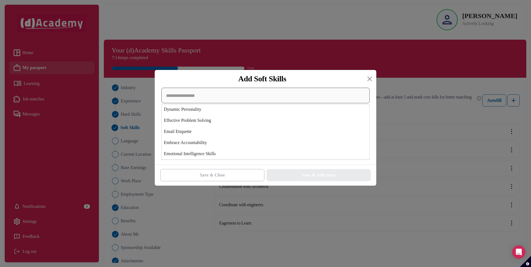
scroll to position [695, 0]
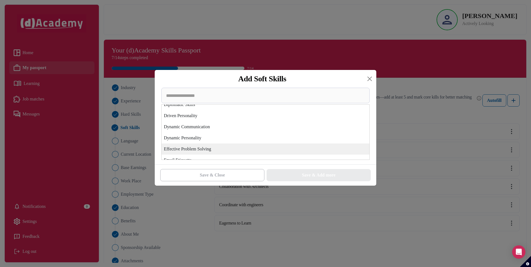
click at [225, 152] on div "Effective Problem Solving" at bounding box center [266, 149] width 208 height 11
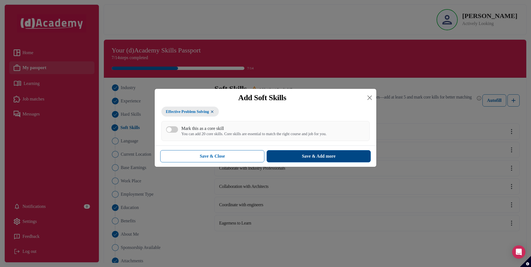
click at [290, 160] on button "Save & Add more" at bounding box center [319, 156] width 104 height 12
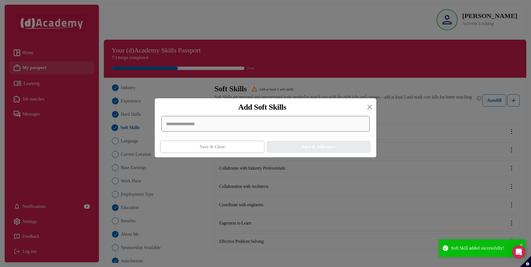
click at [254, 129] on div at bounding box center [265, 124] width 208 height 16
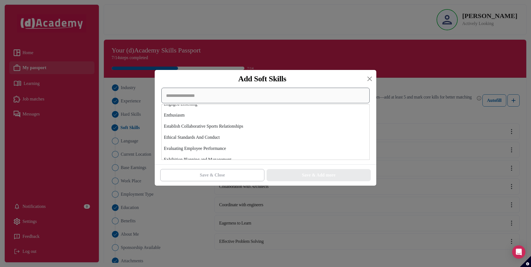
scroll to position [834, 0]
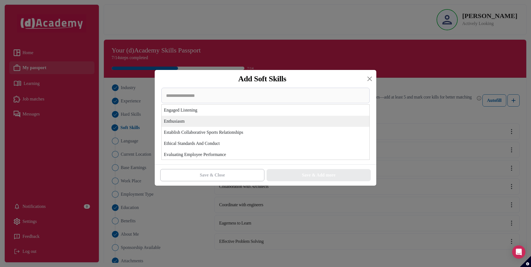
click at [257, 123] on div "Enthusiasm" at bounding box center [266, 121] width 208 height 11
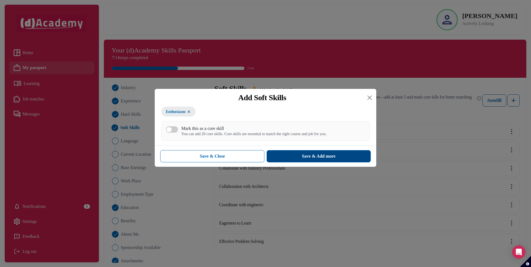
click at [291, 152] on button "Save & Add more" at bounding box center [319, 156] width 104 height 12
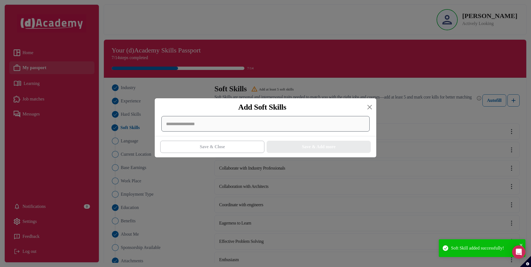
click at [236, 122] on div at bounding box center [265, 124] width 208 height 16
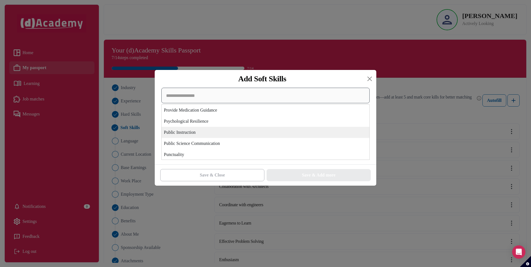
scroll to position [1584, 0]
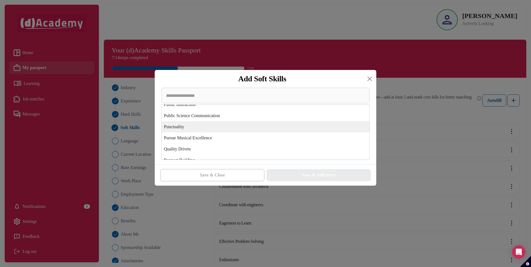
click at [241, 128] on div "Punctuality" at bounding box center [266, 126] width 208 height 11
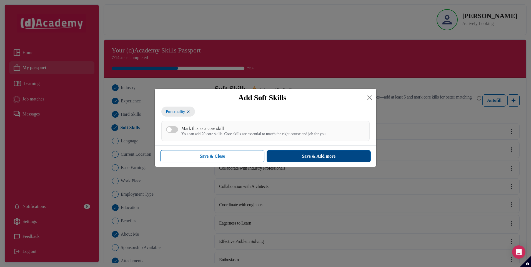
click at [306, 158] on div "Save & Add more" at bounding box center [319, 156] width 34 height 7
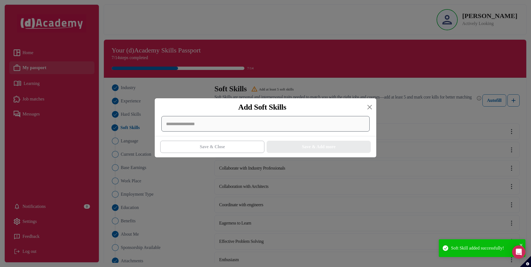
click at [226, 127] on div at bounding box center [265, 124] width 208 height 16
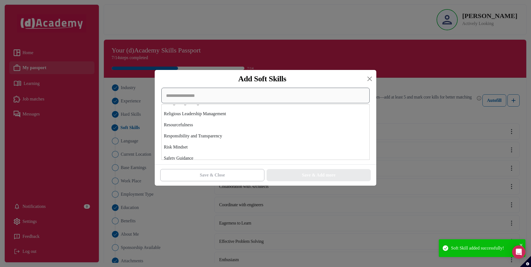
scroll to position [1695, 0]
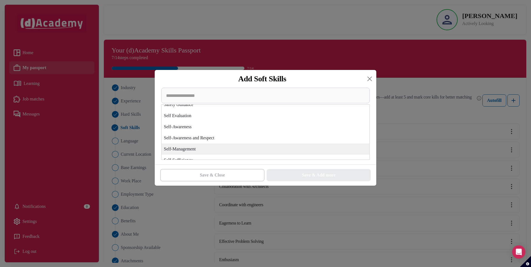
click at [240, 148] on div "Self-Management" at bounding box center [266, 149] width 208 height 11
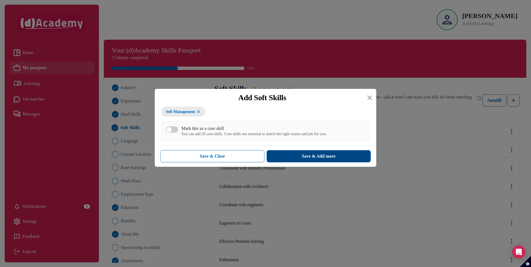
click at [313, 159] on div "Save & Add more" at bounding box center [319, 156] width 34 height 7
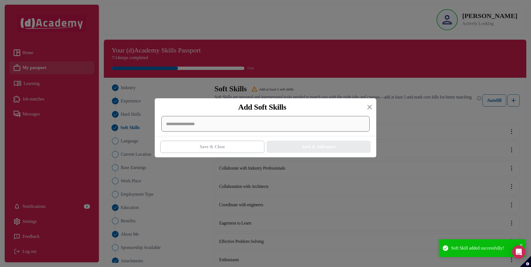
click at [242, 130] on div at bounding box center [265, 124] width 208 height 16
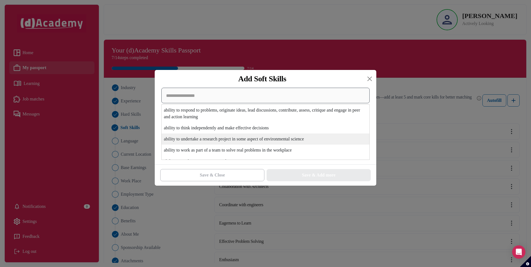
scroll to position [2084, 0]
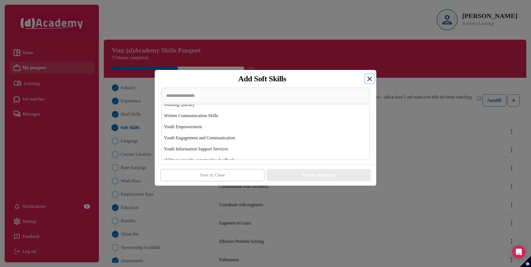
click at [369, 78] on button "Close" at bounding box center [369, 78] width 9 height 9
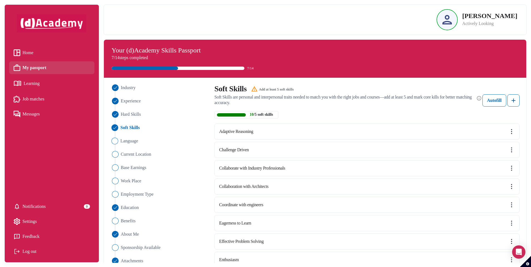
click at [130, 140] on span "Language" at bounding box center [129, 141] width 18 height 7
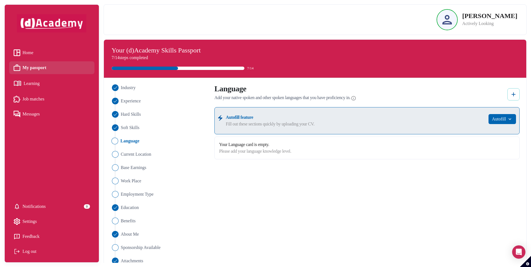
click at [513, 97] on img at bounding box center [513, 94] width 7 height 7
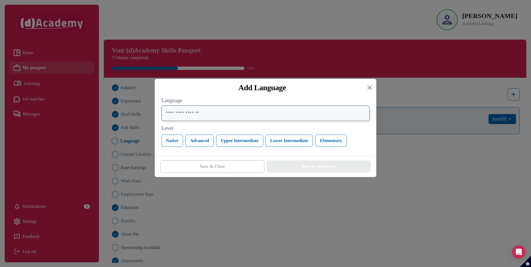
click at [195, 117] on input "text" at bounding box center [265, 114] width 208 height 16
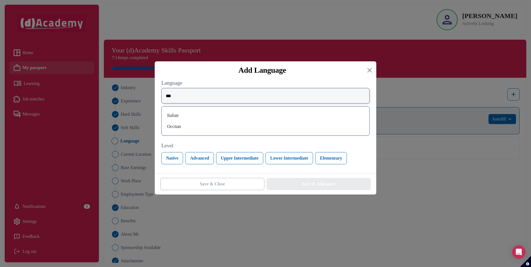
type input "***"
click at [180, 117] on div "Italian" at bounding box center [265, 115] width 199 height 9
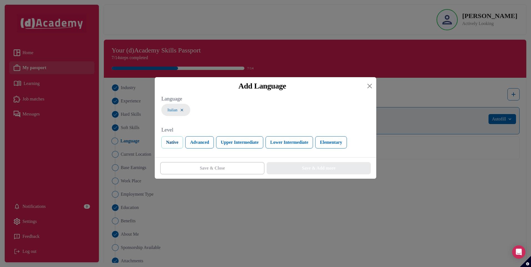
click at [177, 143] on button "Native" at bounding box center [172, 142] width 22 height 12
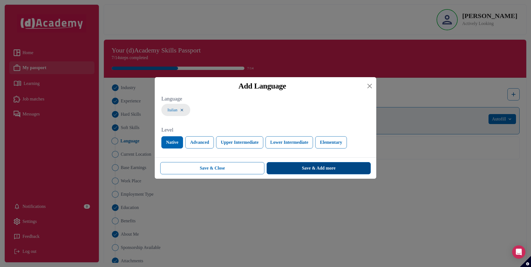
click at [302, 170] on div "Save & Add more" at bounding box center [319, 168] width 34 height 7
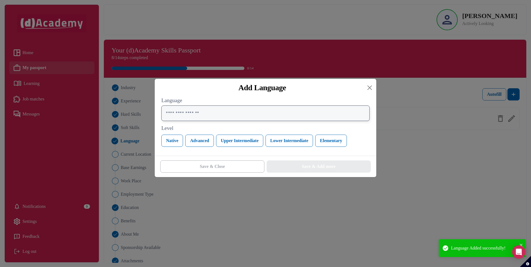
click at [205, 118] on input "text" at bounding box center [265, 114] width 208 height 16
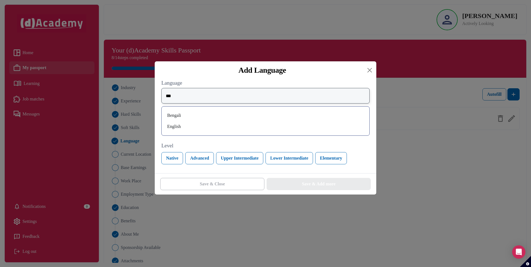
type input "***"
click at [178, 127] on div "English" at bounding box center [265, 126] width 199 height 9
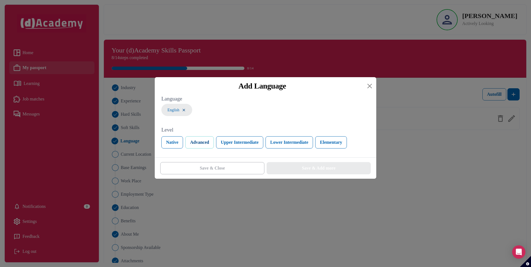
click at [198, 143] on button "Advanced" at bounding box center [199, 142] width 28 height 12
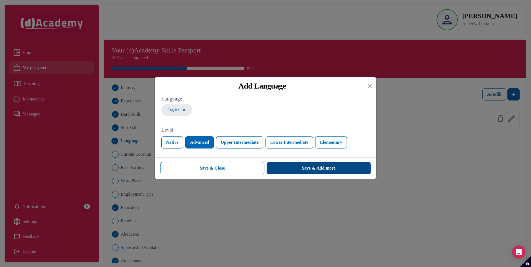
click at [298, 169] on button "Save & Add more" at bounding box center [319, 168] width 104 height 12
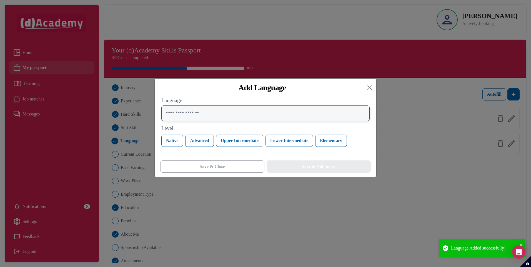
click at [191, 115] on input "text" at bounding box center [265, 114] width 208 height 16
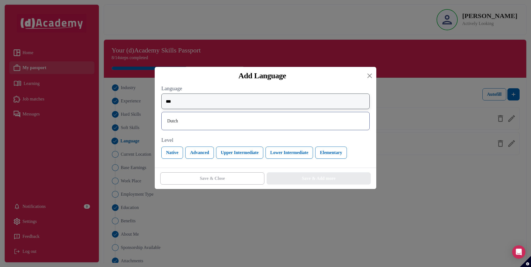
type input "***"
click at [189, 121] on div "Dutch" at bounding box center [265, 121] width 199 height 9
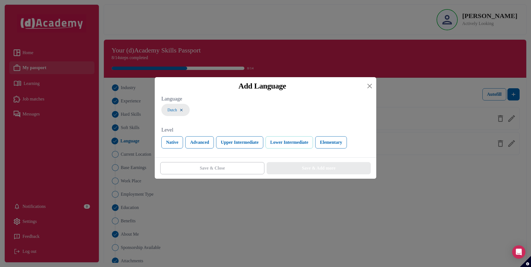
drag, startPoint x: 297, startPoint y: 145, endPoint x: 307, endPoint y: 173, distance: 29.7
click at [298, 146] on button "Lower Intermediate" at bounding box center [290, 142] width 48 height 12
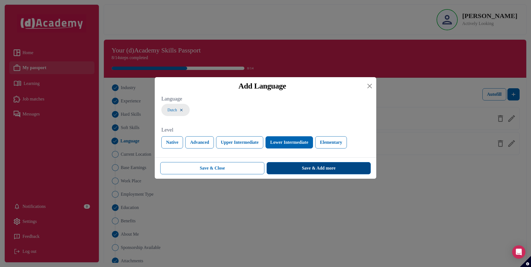
click at [307, 174] on button "Save & Add more" at bounding box center [319, 168] width 104 height 12
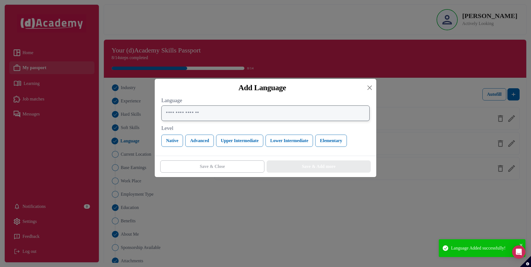
click at [181, 114] on input "text" at bounding box center [265, 114] width 208 height 16
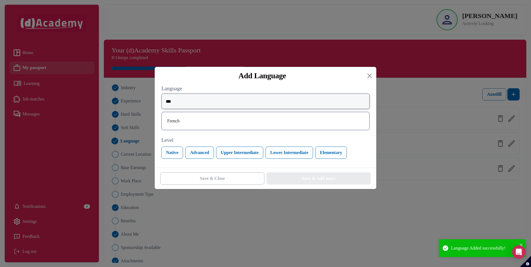
type input "***"
click at [185, 120] on div "French" at bounding box center [265, 121] width 199 height 9
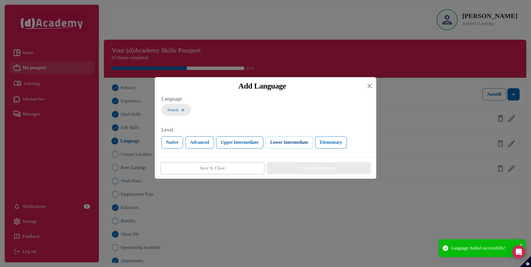
click at [297, 144] on button "Lower Intermediate" at bounding box center [290, 142] width 48 height 12
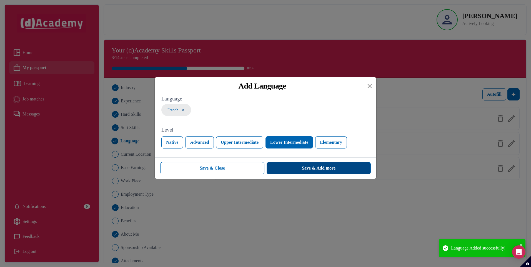
click at [306, 169] on div "Save & Add more" at bounding box center [319, 168] width 34 height 7
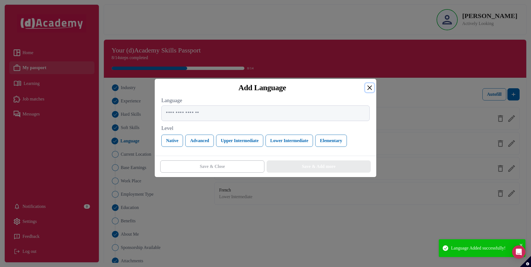
click at [368, 91] on button "Close" at bounding box center [369, 87] width 9 height 9
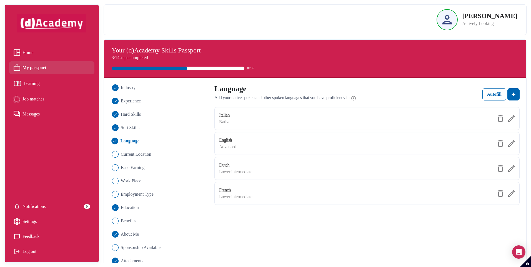
click at [141, 154] on span "Current Location" at bounding box center [136, 154] width 31 height 7
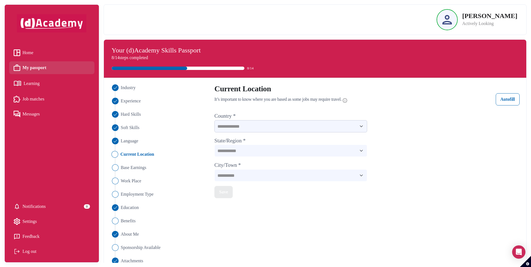
click at [257, 128] on select "**********" at bounding box center [290, 126] width 153 height 12
select select "*******"
click at [214, 120] on select "**********" at bounding box center [290, 126] width 153 height 12
click at [245, 153] on select "**********" at bounding box center [290, 151] width 153 height 12
select select "********"
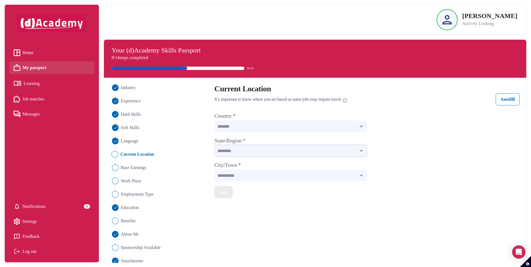
click at [214, 145] on select "**********" at bounding box center [290, 151] width 153 height 12
click at [238, 177] on select "**********" at bounding box center [290, 175] width 153 height 12
select select "******"
click at [214, 169] on select "**********" at bounding box center [290, 175] width 153 height 12
click at [221, 192] on div "Save" at bounding box center [223, 192] width 9 height 7
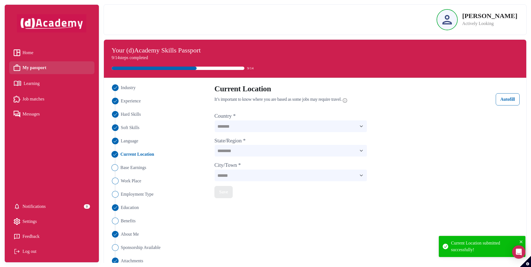
click at [141, 168] on span "Base Earnings" at bounding box center [133, 167] width 26 height 7
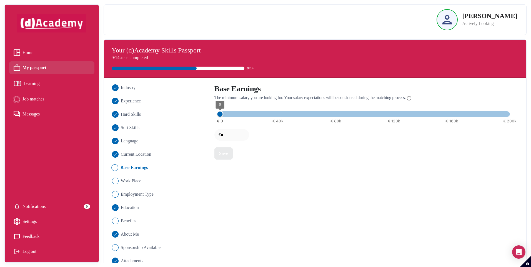
type input "****"
type input "*****"
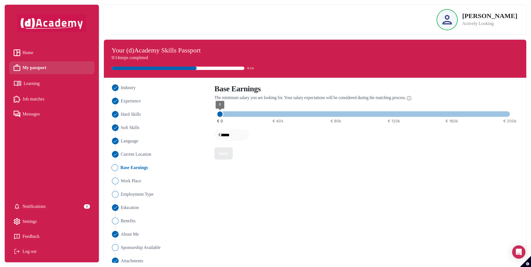
type input "*****"
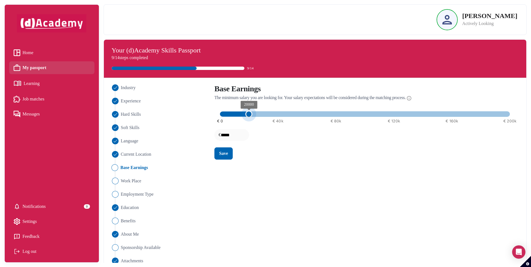
type input "*****"
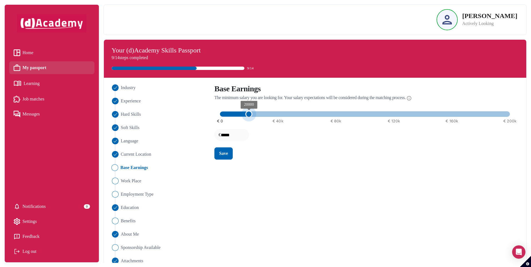
type input "*****"
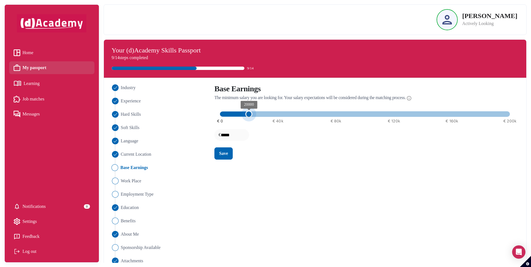
type input "*****"
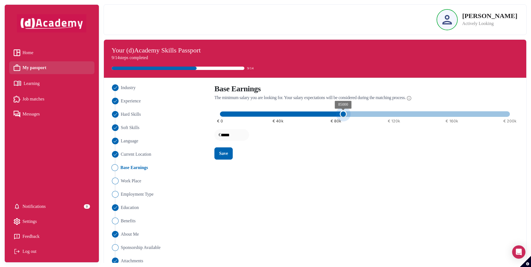
type input "*****"
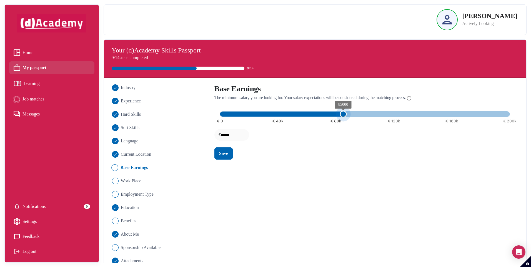
type input "*****"
drag, startPoint x: 224, startPoint y: 114, endPoint x: 336, endPoint y: 110, distance: 112.1
click at [336, 111] on span "80000" at bounding box center [336, 114] width 7 height 7
type input "*****"
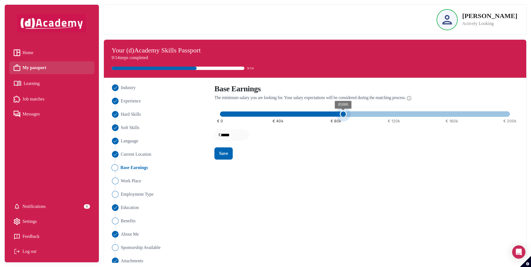
drag, startPoint x: 335, startPoint y: 114, endPoint x: 342, endPoint y: 114, distance: 6.7
click at [342, 114] on span "85000" at bounding box center [343, 114] width 7 height 7
click at [224, 153] on div "Save" at bounding box center [223, 153] width 9 height 7
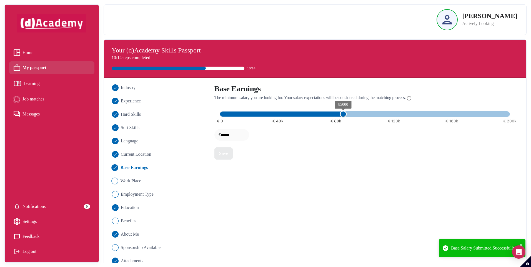
click at [125, 182] on span "Work Place" at bounding box center [130, 181] width 21 height 7
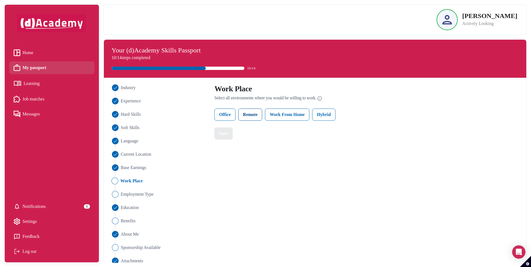
click at [253, 116] on label "Remote" at bounding box center [250, 115] width 24 height 12
click at [275, 113] on label "Work From Home" at bounding box center [287, 115] width 44 height 12
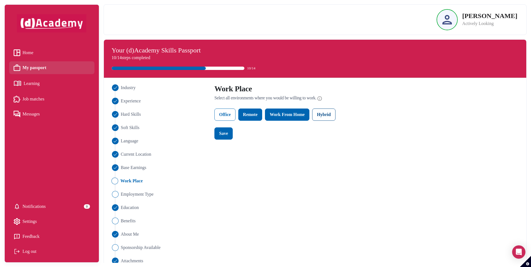
click at [328, 116] on label "Hybrid" at bounding box center [323, 115] width 23 height 12
click at [219, 135] on div "Save" at bounding box center [223, 133] width 9 height 7
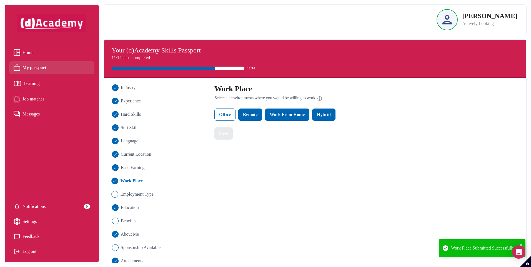
click at [124, 194] on span "Employment Type" at bounding box center [136, 194] width 33 height 7
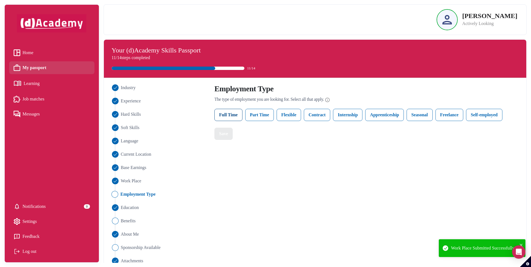
click at [230, 115] on label "Full Time" at bounding box center [228, 115] width 28 height 12
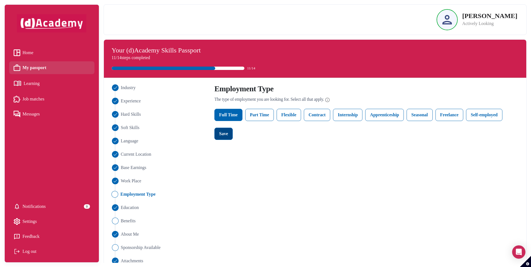
click at [229, 134] on button "Save" at bounding box center [223, 134] width 18 height 12
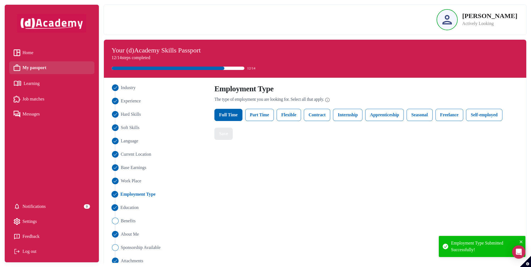
click at [134, 208] on span "Education" at bounding box center [129, 207] width 18 height 7
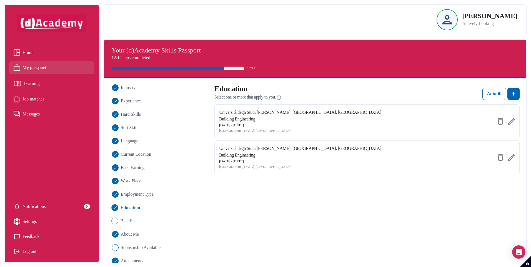
click at [133, 222] on span "Benefits" at bounding box center [127, 221] width 15 height 7
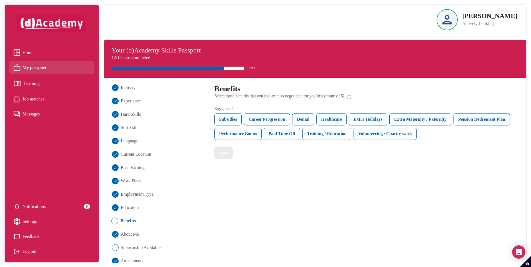
drag, startPoint x: 223, startPoint y: 204, endPoint x: 211, endPoint y: 220, distance: 19.6
click at [211, 220] on div "Industry Experience Hard Skills Soft Skills Language Current Location Base Earn…" at bounding box center [315, 174] width 416 height 180
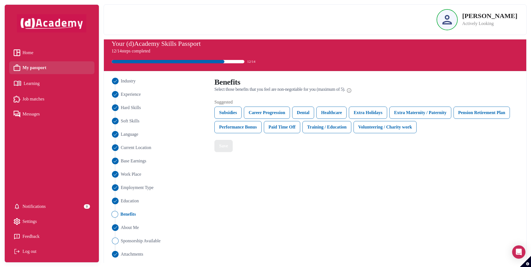
scroll to position [8, 0]
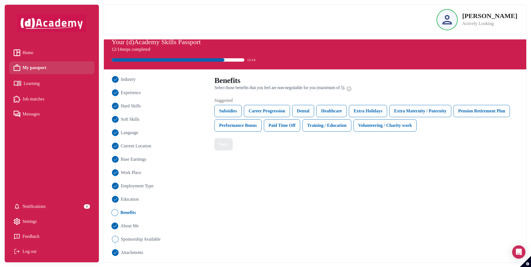
click at [133, 227] on span "About Me" at bounding box center [129, 226] width 18 height 7
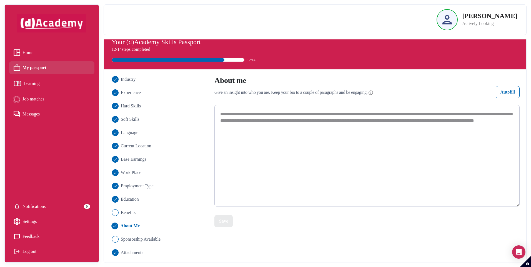
click at [349, 116] on textarea "**********" at bounding box center [366, 156] width 305 height 102
drag, startPoint x: 309, startPoint y: 118, endPoint x: 356, endPoint y: 123, distance: 48.0
click at [368, 125] on textarea "**********" at bounding box center [366, 156] width 305 height 102
click at [312, 135] on textarea "**********" at bounding box center [366, 156] width 305 height 102
click at [228, 116] on textarea "**********" at bounding box center [366, 156] width 305 height 102
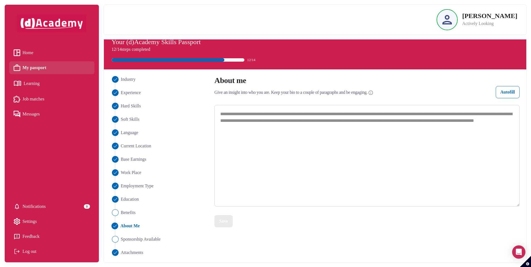
click at [287, 113] on textarea "**********" at bounding box center [366, 156] width 305 height 102
drag, startPoint x: 419, startPoint y: 120, endPoint x: 298, endPoint y: 127, distance: 120.8
click at [298, 127] on textarea "**********" at bounding box center [366, 156] width 305 height 102
click at [473, 115] on textarea "**********" at bounding box center [366, 156] width 305 height 102
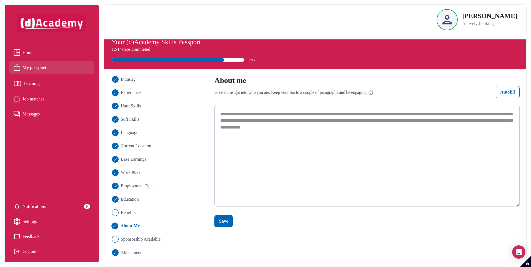
click at [508, 115] on textarea "**********" at bounding box center [366, 156] width 305 height 102
drag, startPoint x: 508, startPoint y: 115, endPoint x: 233, endPoint y: 122, distance: 275.4
click at [233, 122] on textarea "**********" at bounding box center [366, 156] width 305 height 102
click at [473, 114] on textarea "**********" at bounding box center [366, 156] width 305 height 102
click at [355, 113] on textarea "**********" at bounding box center [366, 156] width 305 height 102
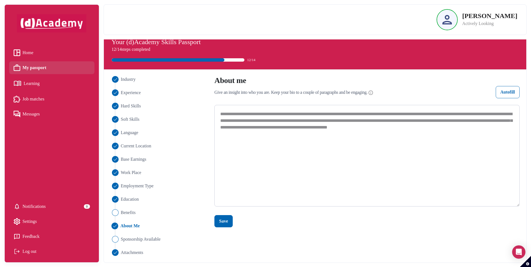
click at [493, 113] on textarea "**********" at bounding box center [366, 156] width 305 height 102
click at [291, 121] on textarea "**********" at bounding box center [366, 156] width 305 height 102
click at [277, 128] on textarea "**********" at bounding box center [366, 156] width 305 height 102
click at [295, 121] on textarea "**********" at bounding box center [366, 156] width 305 height 102
drag, startPoint x: 295, startPoint y: 121, endPoint x: 353, endPoint y: 122, distance: 58.6
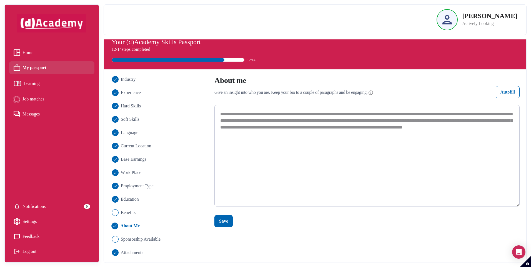
click at [353, 122] on textarea "**********" at bounding box center [366, 156] width 305 height 102
paste textarea "**********"
type textarea "**********"
click at [224, 224] on div "Save" at bounding box center [223, 221] width 9 height 7
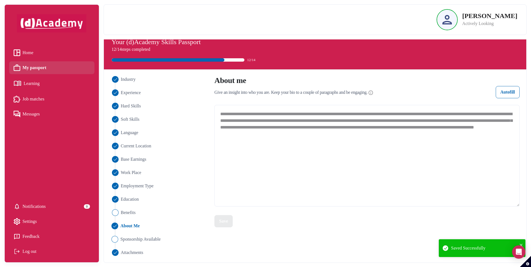
click at [136, 240] on span "Sponsorship Available" at bounding box center [140, 239] width 40 height 7
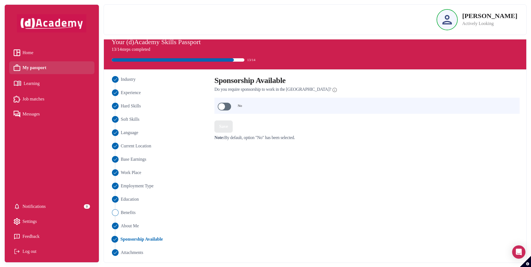
click at [226, 107] on span at bounding box center [224, 107] width 13 height 8
click at [223, 106] on span at bounding box center [224, 107] width 13 height 8
click at [226, 127] on div "Save" at bounding box center [223, 126] width 9 height 7
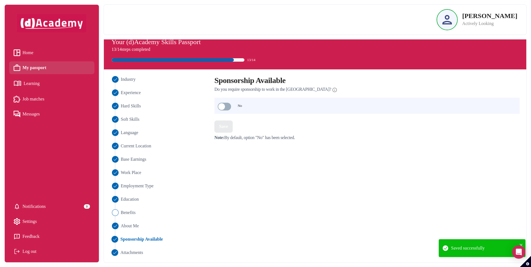
click at [137, 254] on span "Attachments" at bounding box center [131, 253] width 23 height 7
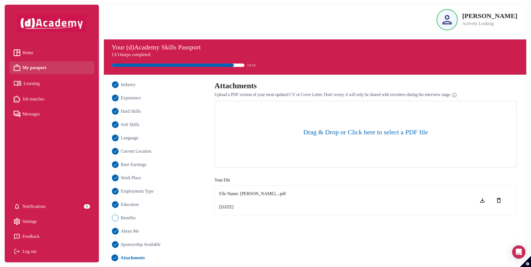
scroll to position [0, 0]
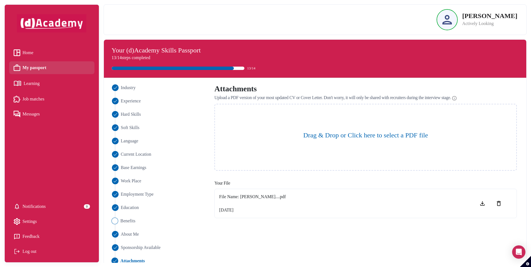
click at [128, 222] on span "Benefits" at bounding box center [127, 221] width 15 height 7
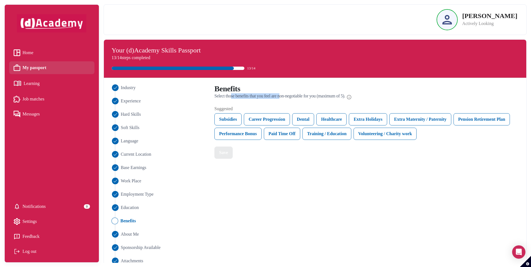
drag, startPoint x: 233, startPoint y: 96, endPoint x: 289, endPoint y: 97, distance: 55.3
click at [289, 97] on span "Select those benefits that you feel are non-negotiable for you (maximum of 5)." at bounding box center [279, 96] width 131 height 6
drag, startPoint x: 289, startPoint y: 97, endPoint x: 319, endPoint y: 95, distance: 30.0
click at [319, 95] on span "Select those benefits that you feel are non-negotiable for you (maximum of 5)." at bounding box center [279, 96] width 131 height 6
click at [345, 118] on div "Healthcare" at bounding box center [331, 119] width 30 height 12
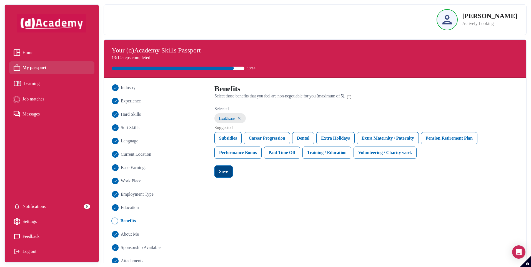
click at [226, 174] on div "Save" at bounding box center [223, 171] width 9 height 7
click at [42, 83] on link "Learning" at bounding box center [52, 84] width 76 height 10
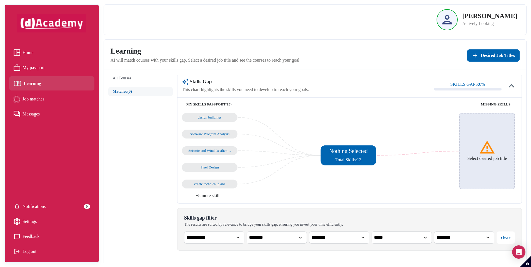
drag, startPoint x: 26, startPoint y: 51, endPoint x: 92, endPoint y: 93, distance: 78.1
click at [27, 51] on span "Home" at bounding box center [28, 53] width 11 height 8
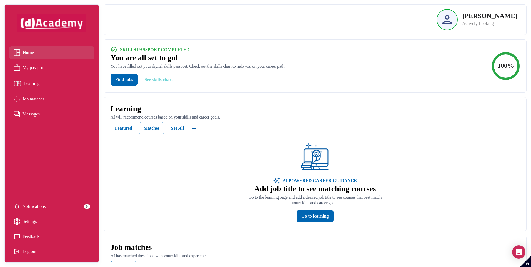
click at [162, 80] on button "See skills chart" at bounding box center [158, 80] width 37 height 12
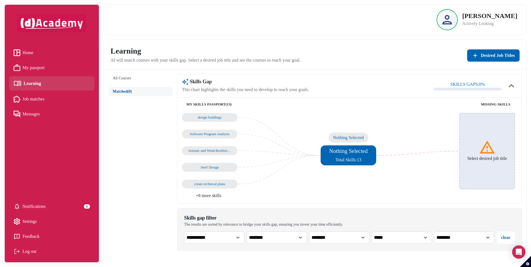
click at [354, 155] on div "Nothing Selected Total Skills: 13" at bounding box center [348, 156] width 41 height 16
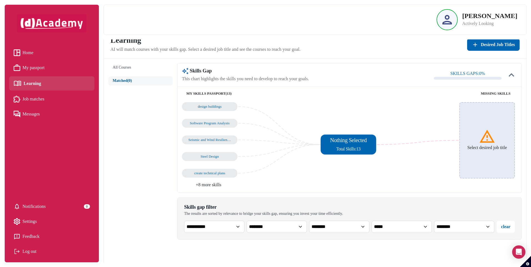
scroll to position [28, 0]
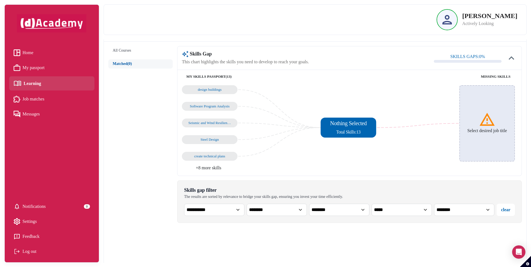
click at [34, 67] on span "My passport" at bounding box center [34, 68] width 22 height 8
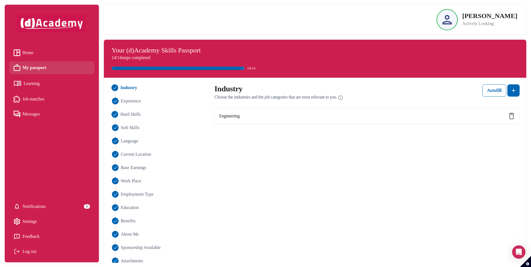
click at [130, 116] on span "Hard Skills" at bounding box center [130, 114] width 20 height 7
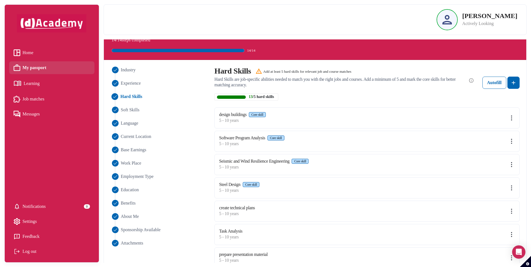
scroll to position [28, 0]
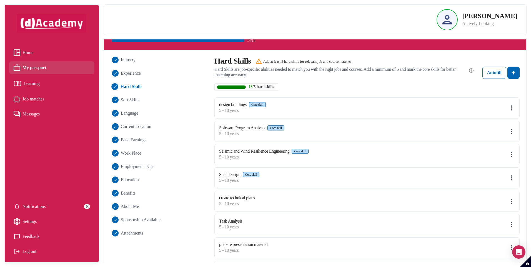
click at [244, 129] on label "Software Program Analysis" at bounding box center [242, 128] width 46 height 5
click at [510, 132] on img at bounding box center [511, 131] width 7 height 7
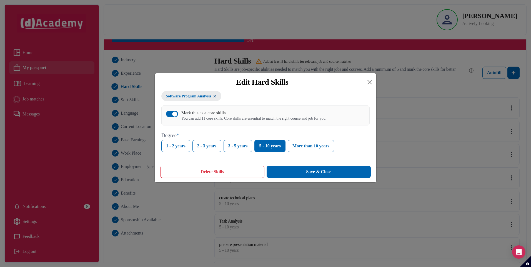
click at [228, 173] on button "Delete Skills" at bounding box center [212, 172] width 104 height 12
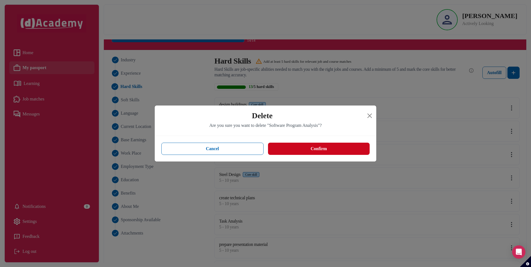
click at [290, 150] on button "Confirm" at bounding box center [319, 149] width 102 height 12
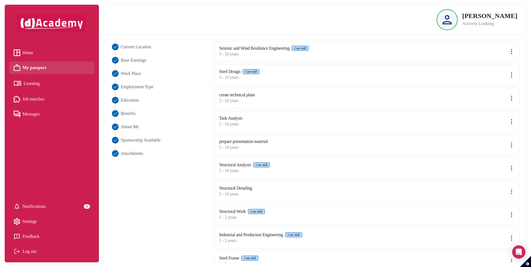
scroll to position [149, 0]
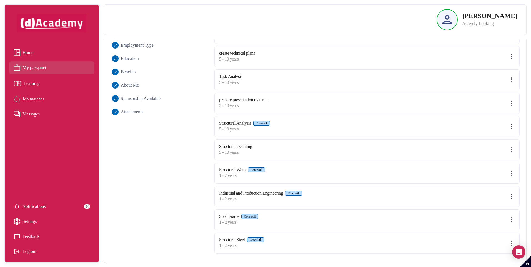
click at [512, 173] on img at bounding box center [511, 173] width 7 height 7
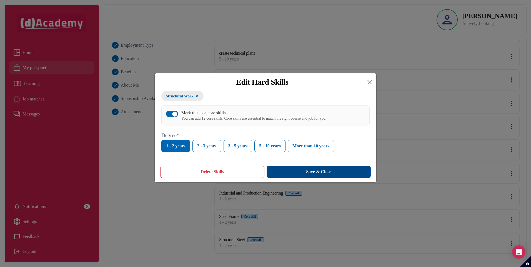
click at [362, 176] on button "Save & Close" at bounding box center [319, 172] width 104 height 12
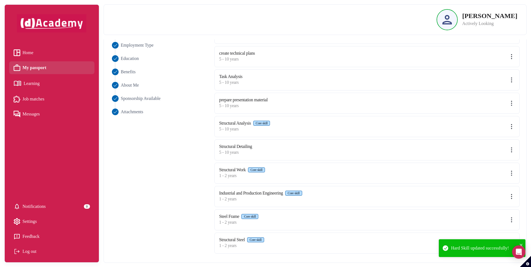
click at [509, 174] on img at bounding box center [511, 173] width 7 height 7
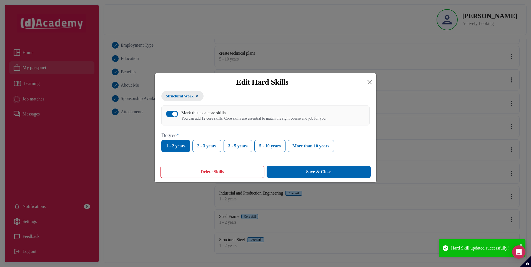
click at [226, 176] on button "Delete Skills" at bounding box center [212, 172] width 104 height 12
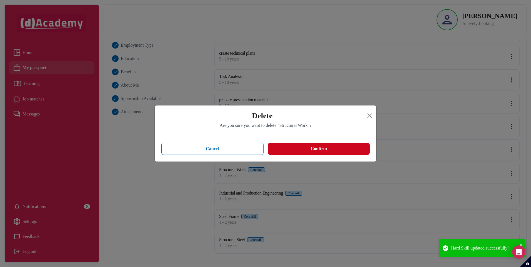
click at [301, 151] on button "Confirm" at bounding box center [319, 149] width 102 height 12
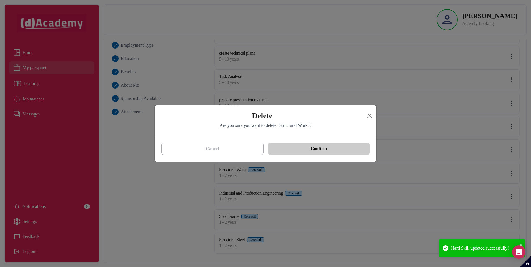
scroll to position [126, 0]
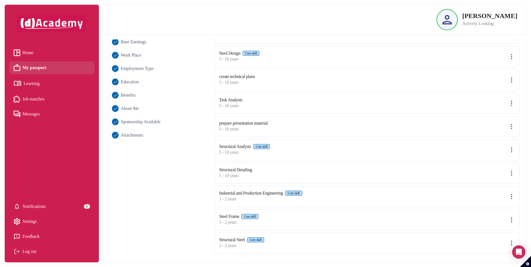
click at [513, 196] on img at bounding box center [511, 196] width 7 height 7
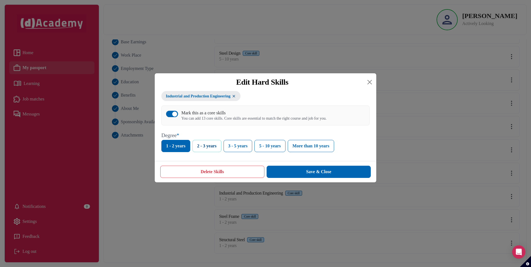
click at [213, 149] on button "2 - 3 years" at bounding box center [207, 146] width 29 height 12
click at [169, 117] on button "Mark this as a core skills You can add 13 core skills. Core skills are essentia…" at bounding box center [172, 114] width 12 height 6
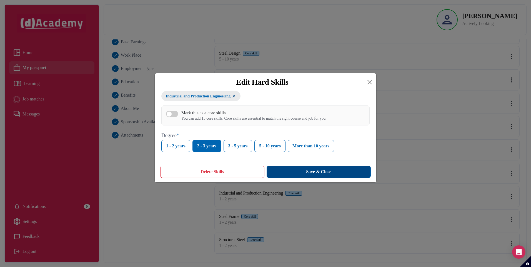
click at [327, 173] on button "Save & Close" at bounding box center [319, 172] width 104 height 12
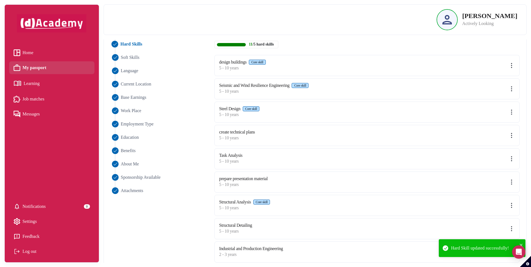
scroll to position [0, 0]
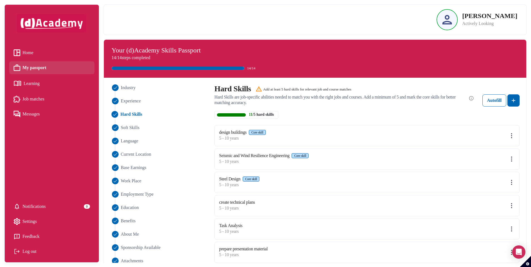
click at [32, 53] on span "Home" at bounding box center [28, 53] width 11 height 8
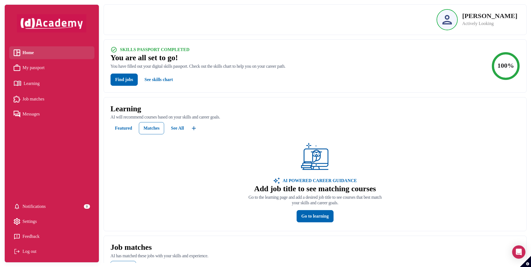
click at [126, 79] on button "Find jobs" at bounding box center [124, 80] width 27 height 12
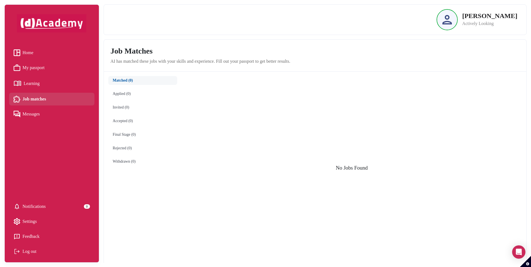
click at [31, 54] on span "Home" at bounding box center [28, 53] width 11 height 8
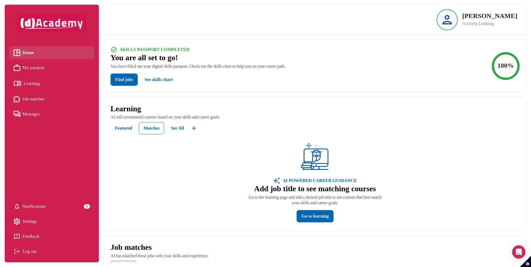
scroll to position [56, 0]
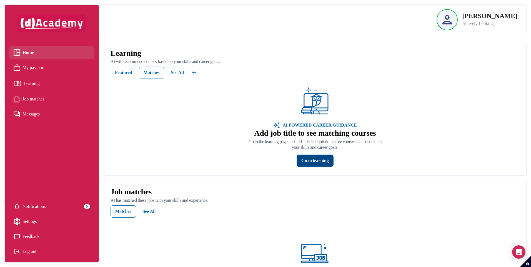
click at [319, 161] on div "Go to learning" at bounding box center [315, 161] width 28 height 7
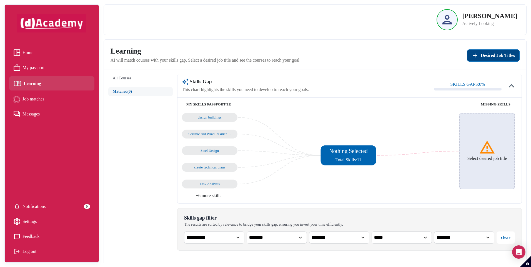
click at [485, 59] on span "Desired Job Titles" at bounding box center [498, 55] width 34 height 7
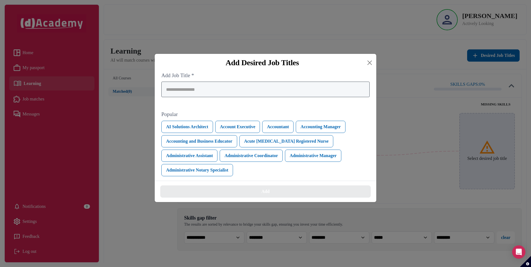
click at [247, 95] on div at bounding box center [265, 90] width 208 height 16
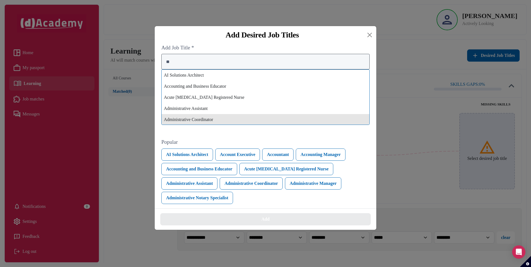
type input "*"
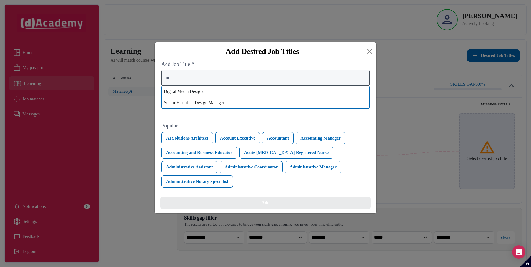
type input "*"
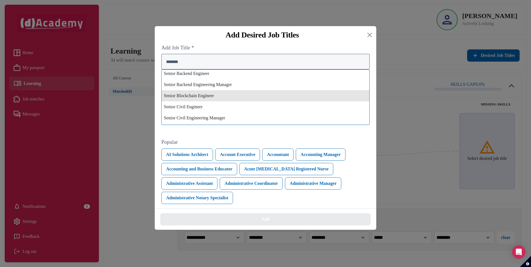
scroll to position [222, 0]
type input "*******"
click at [248, 100] on div "Senior Civil Engineer" at bounding box center [266, 97] width 208 height 11
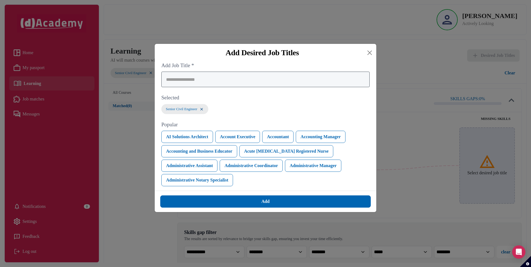
click at [230, 84] on div at bounding box center [265, 80] width 208 height 16
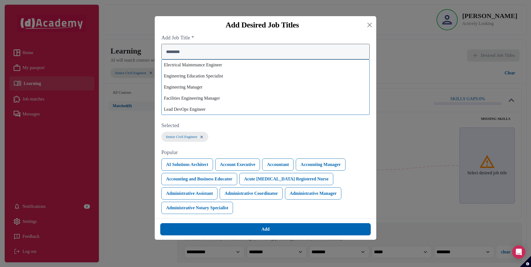
scroll to position [28, 0]
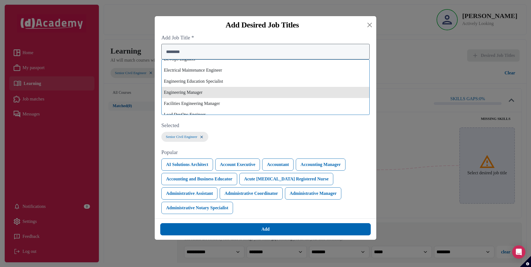
type input "********"
click at [239, 95] on div "Engineering Manager" at bounding box center [266, 92] width 208 height 11
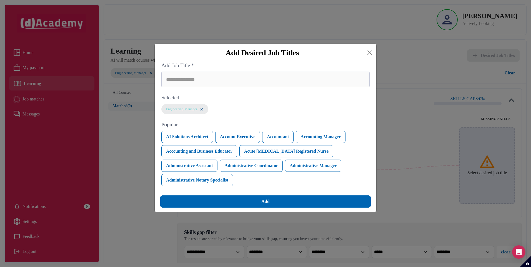
click at [204, 109] on img at bounding box center [201, 109] width 4 height 5
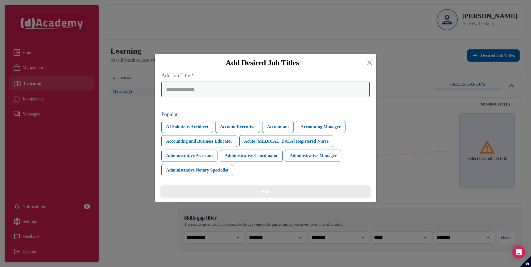
click at [212, 90] on div at bounding box center [265, 90] width 208 height 16
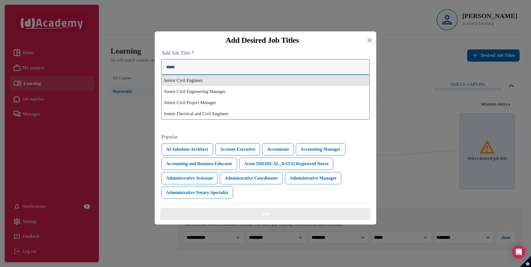
type input "*****"
click at [213, 83] on div "Senior Civil Engineer" at bounding box center [266, 80] width 208 height 11
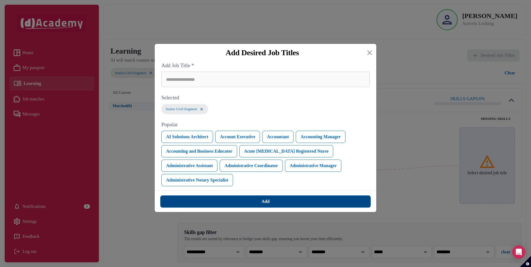
click at [277, 200] on button "Add" at bounding box center [265, 202] width 211 height 12
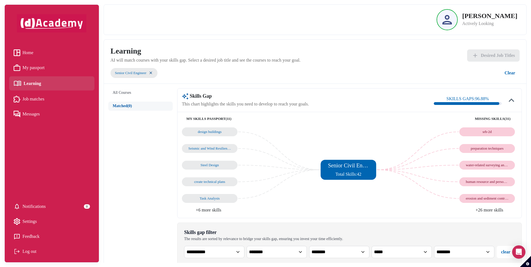
click at [491, 211] on li "+26 more skills" at bounding box center [434, 210] width 168 height 7
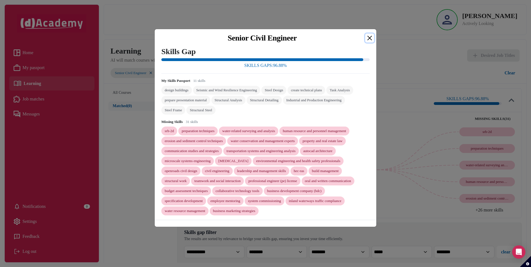
click at [366, 37] on button "Close" at bounding box center [369, 38] width 9 height 9
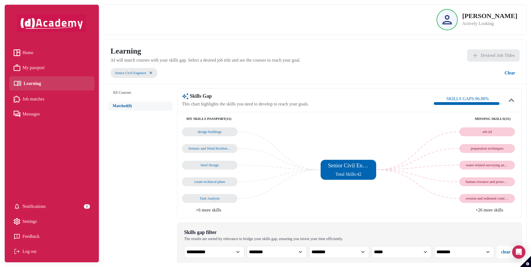
click at [41, 66] on span "My passport" at bounding box center [34, 68] width 22 height 8
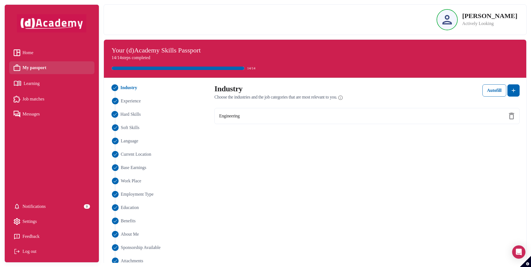
drag, startPoint x: 131, startPoint y: 114, endPoint x: 156, endPoint y: 117, distance: 25.5
click at [131, 114] on span "Hard Skills" at bounding box center [130, 114] width 20 height 7
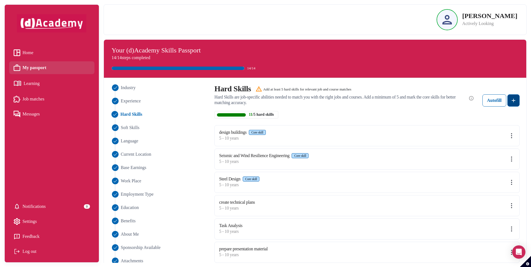
click at [515, 102] on img at bounding box center [513, 100] width 7 height 7
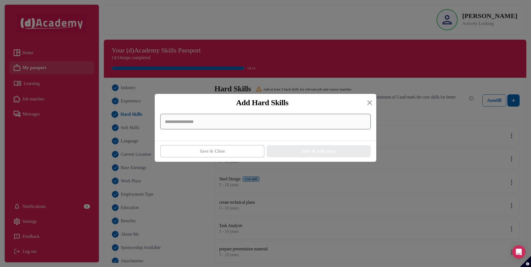
click at [194, 124] on input at bounding box center [265, 122] width 211 height 16
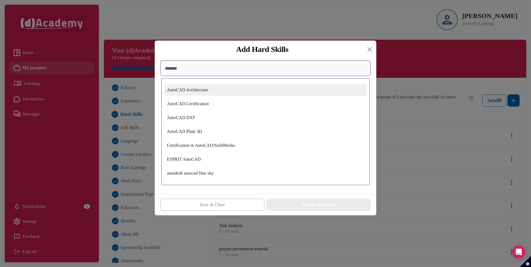
type input "*******"
click at [225, 91] on div "AutoCAD Architecture" at bounding box center [265, 90] width 202 height 12
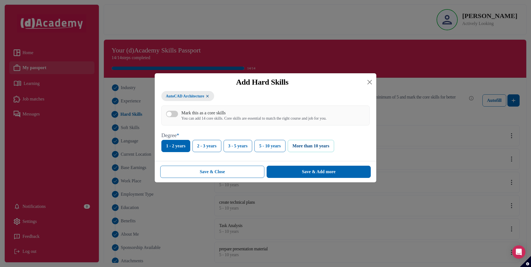
click at [306, 147] on button "More than 10 years" at bounding box center [311, 146] width 46 height 12
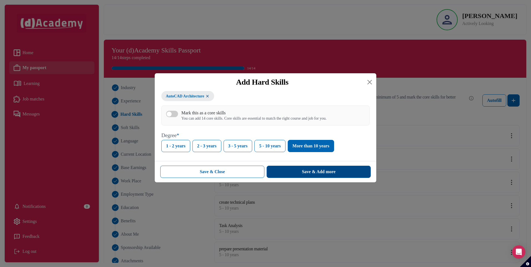
click at [300, 173] on button "Save & Add more" at bounding box center [319, 172] width 104 height 12
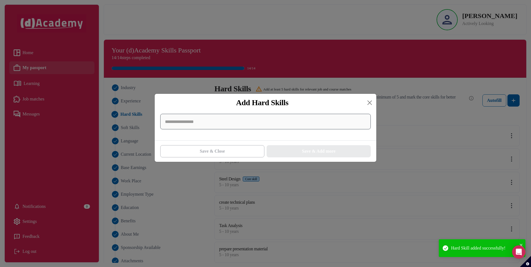
click at [216, 123] on input at bounding box center [265, 122] width 211 height 16
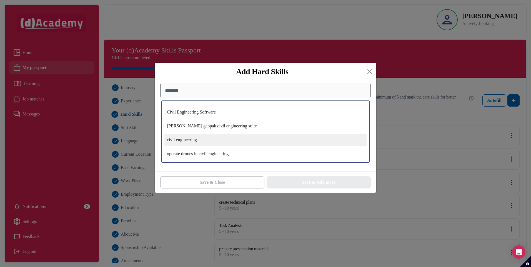
type input "********"
click at [211, 142] on div "civil engineering" at bounding box center [265, 140] width 202 height 12
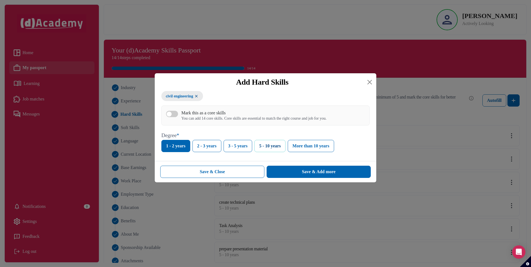
click at [280, 147] on button "5 - 10 years" at bounding box center [270, 146] width 31 height 12
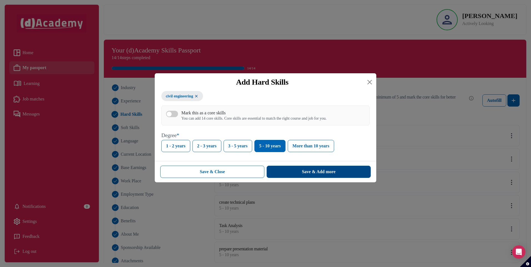
click at [293, 171] on button "Save & Add more" at bounding box center [319, 172] width 104 height 12
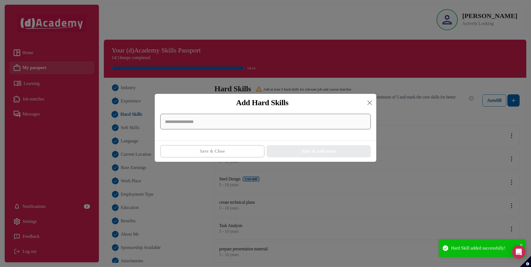
click at [247, 125] on input at bounding box center [265, 122] width 211 height 16
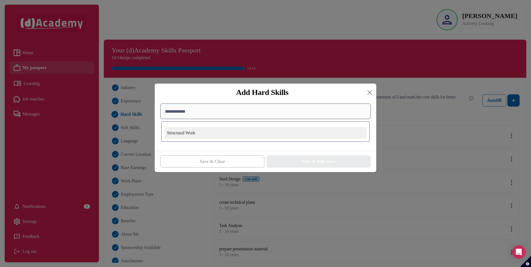
type input "**********"
click at [185, 135] on div "Structural Work" at bounding box center [265, 133] width 202 height 12
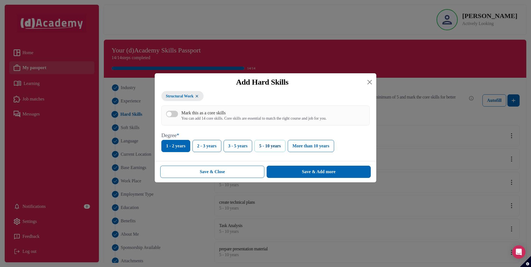
click at [281, 150] on button "5 - 10 years" at bounding box center [270, 146] width 31 height 12
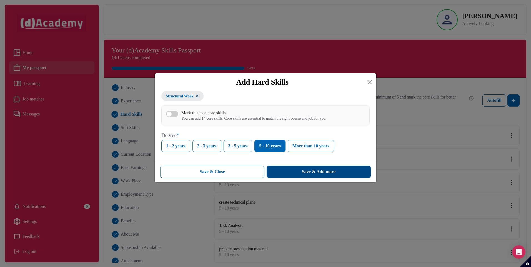
click at [302, 175] on div "Save & Add more" at bounding box center [319, 172] width 34 height 7
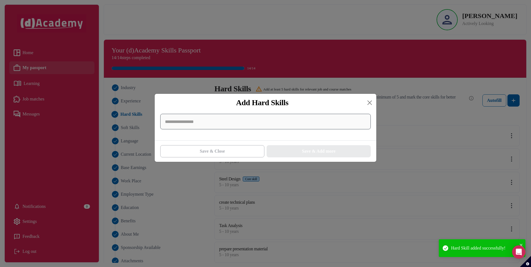
click at [208, 121] on input at bounding box center [265, 122] width 211 height 16
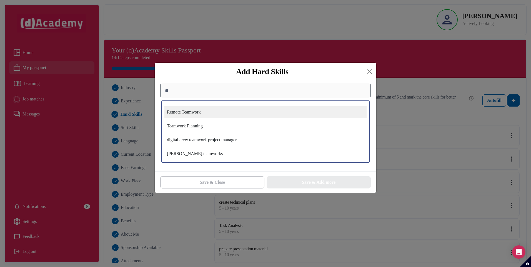
type input "*"
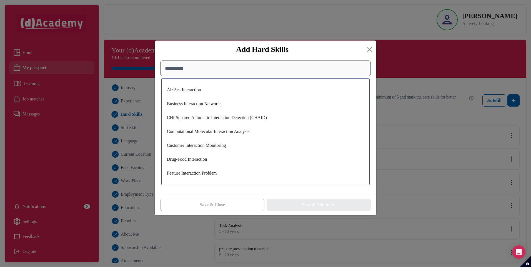
click at [166, 70] on input "**********" at bounding box center [265, 69] width 211 height 16
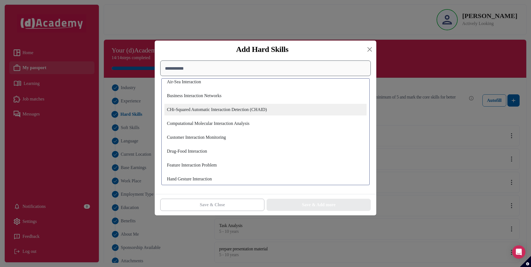
scroll to position [6, 0]
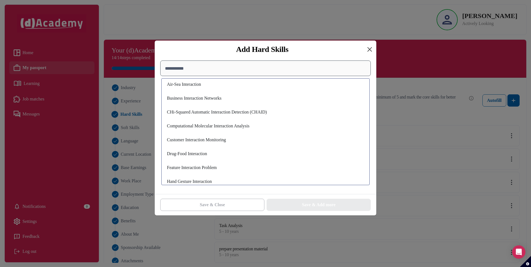
type input "**********"
click at [371, 49] on button "Close" at bounding box center [369, 49] width 9 height 9
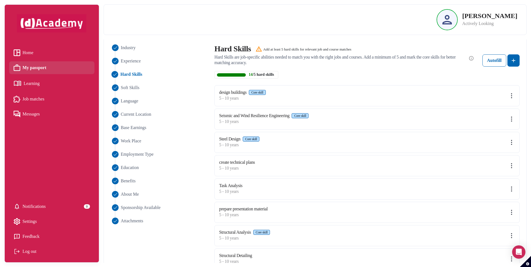
scroll to position [0, 0]
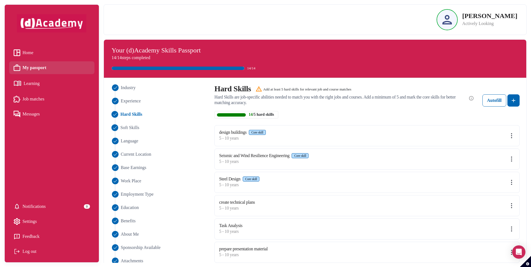
click at [128, 130] on span "Soft Skills" at bounding box center [129, 127] width 19 height 7
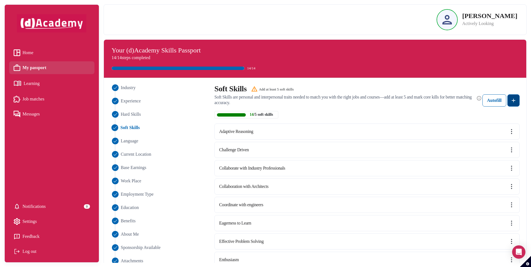
click at [514, 102] on img at bounding box center [513, 100] width 7 height 7
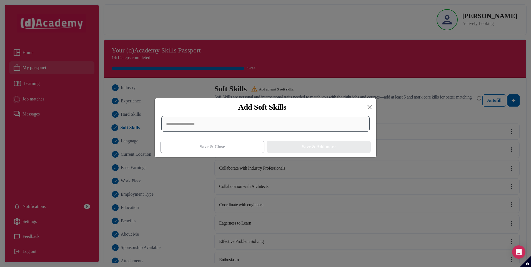
click at [251, 129] on div at bounding box center [265, 124] width 208 height 16
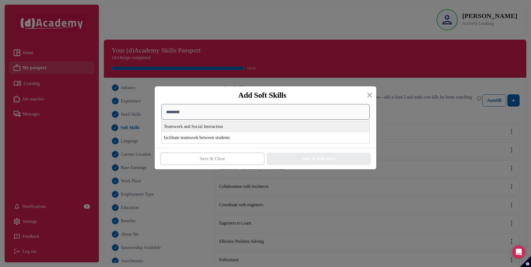
type input "********"
click at [251, 128] on div "Teamwork and Social Interaction" at bounding box center [266, 126] width 208 height 11
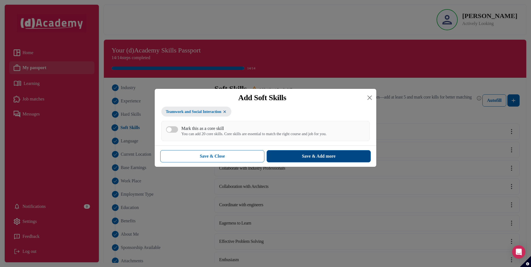
click at [305, 158] on div "Save & Add more" at bounding box center [319, 156] width 34 height 7
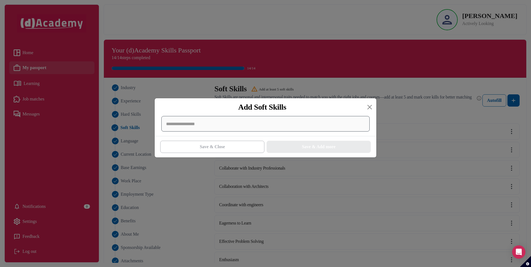
click at [256, 125] on div at bounding box center [265, 124] width 208 height 16
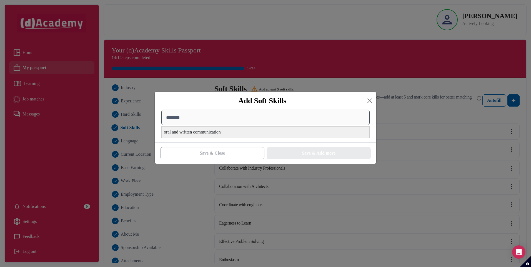
type input "********"
click at [256, 132] on div "oral and written communication" at bounding box center [266, 132] width 208 height 11
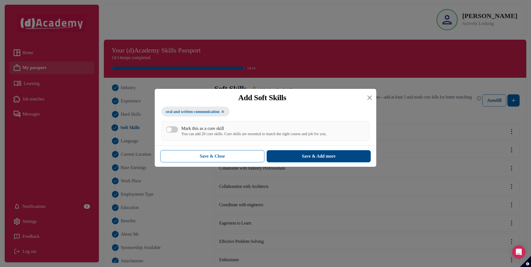
click at [314, 152] on button "Save & Add more" at bounding box center [319, 156] width 104 height 12
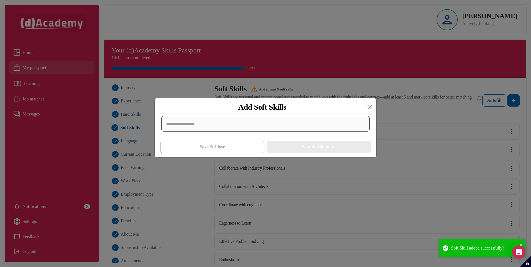
click at [200, 126] on div at bounding box center [265, 124] width 208 height 16
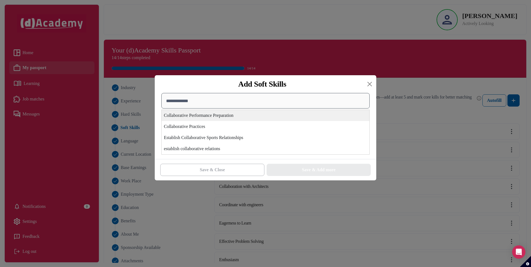
type input "**********"
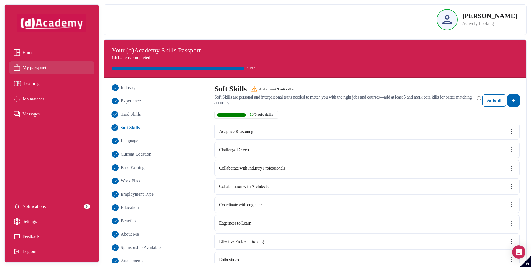
click at [130, 115] on span "Hard Skills" at bounding box center [130, 114] width 20 height 7
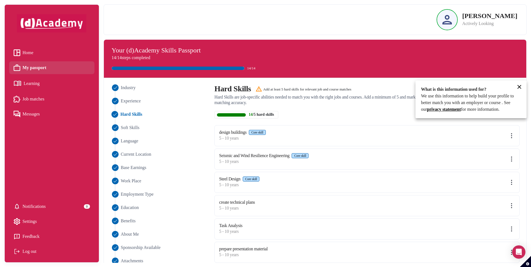
click at [522, 88] on icon at bounding box center [519, 87] width 7 height 7
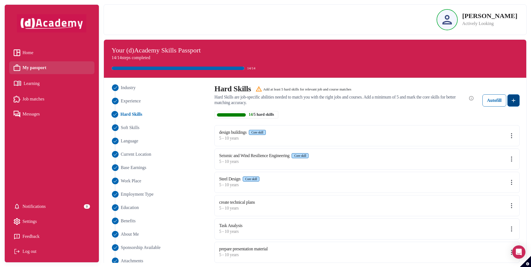
click at [517, 105] on button at bounding box center [514, 100] width 12 height 12
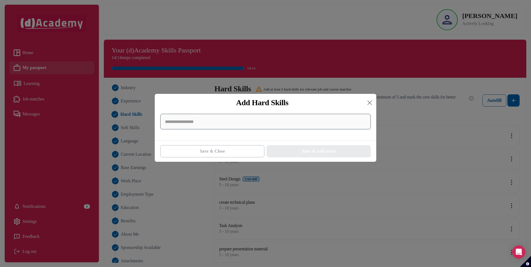
click at [291, 127] on input at bounding box center [265, 122] width 211 height 16
click at [281, 121] on input at bounding box center [265, 122] width 211 height 16
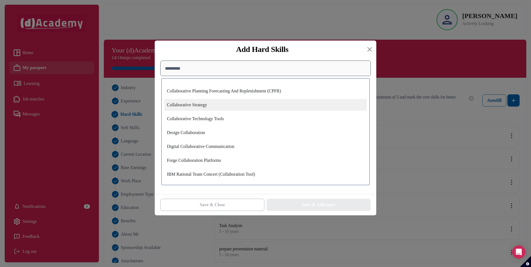
scroll to position [139, 0]
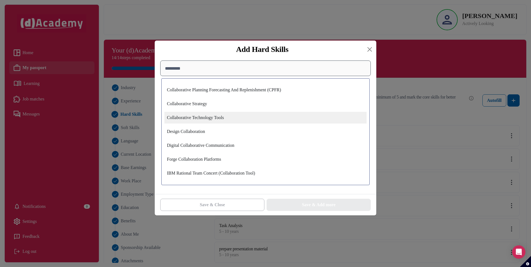
type input "*********"
click at [237, 121] on div "Collaborative Technology Tools" at bounding box center [265, 118] width 202 height 12
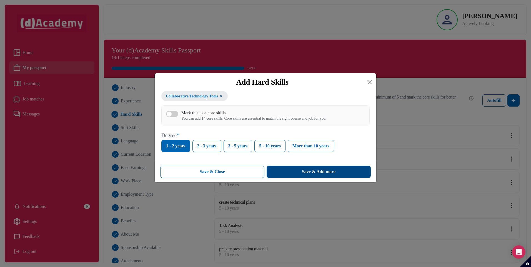
click at [293, 171] on button "Save & Add more" at bounding box center [319, 172] width 104 height 12
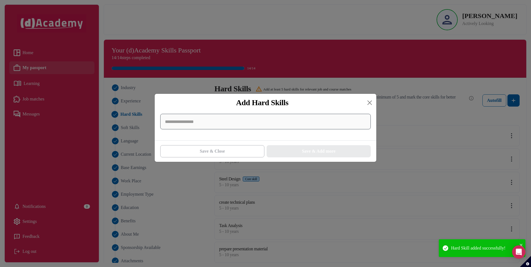
click at [228, 123] on input at bounding box center [265, 122] width 211 height 16
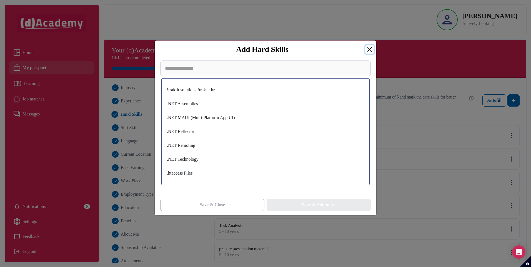
click at [371, 49] on button "Close" at bounding box center [369, 49] width 9 height 9
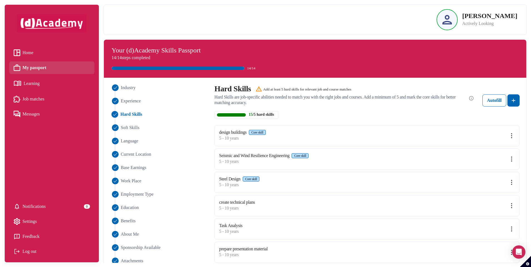
drag, startPoint x: 22, startPoint y: 49, endPoint x: 36, endPoint y: 59, distance: 17.0
click at [22, 49] on div "Home" at bounding box center [24, 53] width 20 height 8
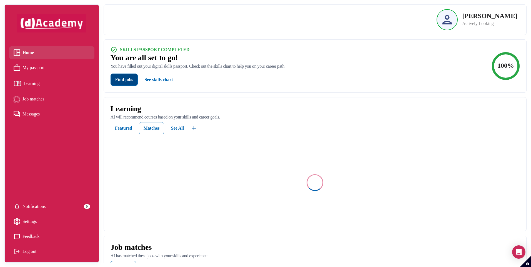
click at [125, 81] on button "Find jobs" at bounding box center [124, 80] width 27 height 12
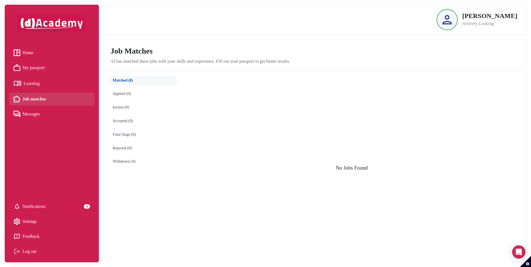
drag, startPoint x: 21, startPoint y: 50, endPoint x: 101, endPoint y: 57, distance: 80.1
click at [21, 49] on div "Home" at bounding box center [24, 53] width 20 height 8
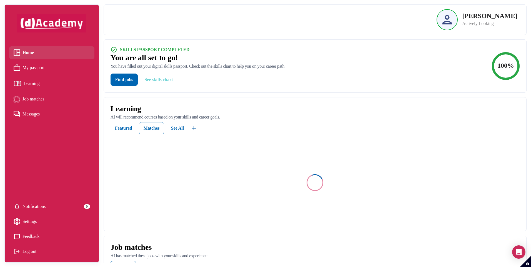
click at [160, 78] on button "See skills chart" at bounding box center [158, 80] width 37 height 12
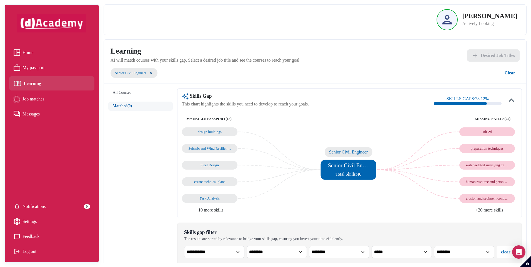
click at [366, 175] on div "Senior Civil Engineer Total Skills: 40" at bounding box center [348, 170] width 41 height 16
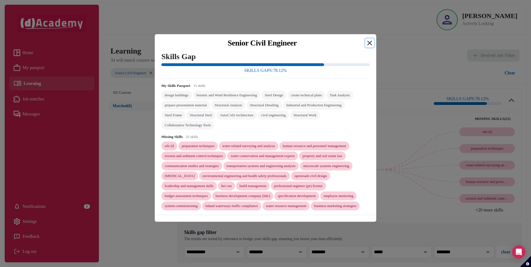
click at [370, 39] on button "Close" at bounding box center [369, 43] width 9 height 9
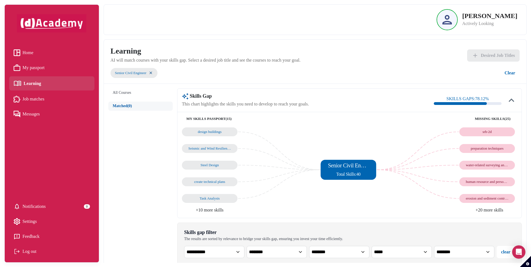
click at [50, 102] on link "Job matches" at bounding box center [52, 99] width 76 height 8
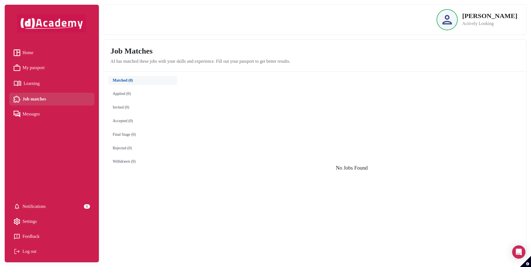
click at [51, 54] on link "Home" at bounding box center [52, 53] width 76 height 8
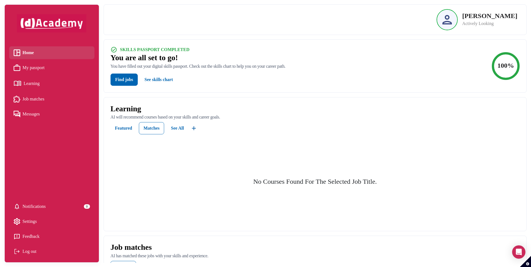
scroll to position [28, 0]
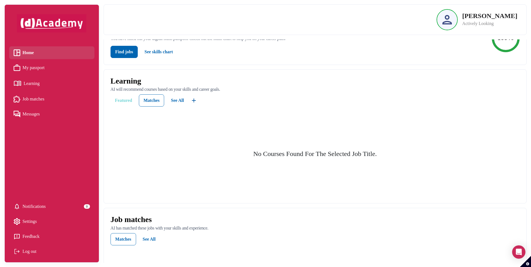
click at [125, 100] on div "Featured" at bounding box center [123, 100] width 17 height 7
